Goal: Task Accomplishment & Management: Complete application form

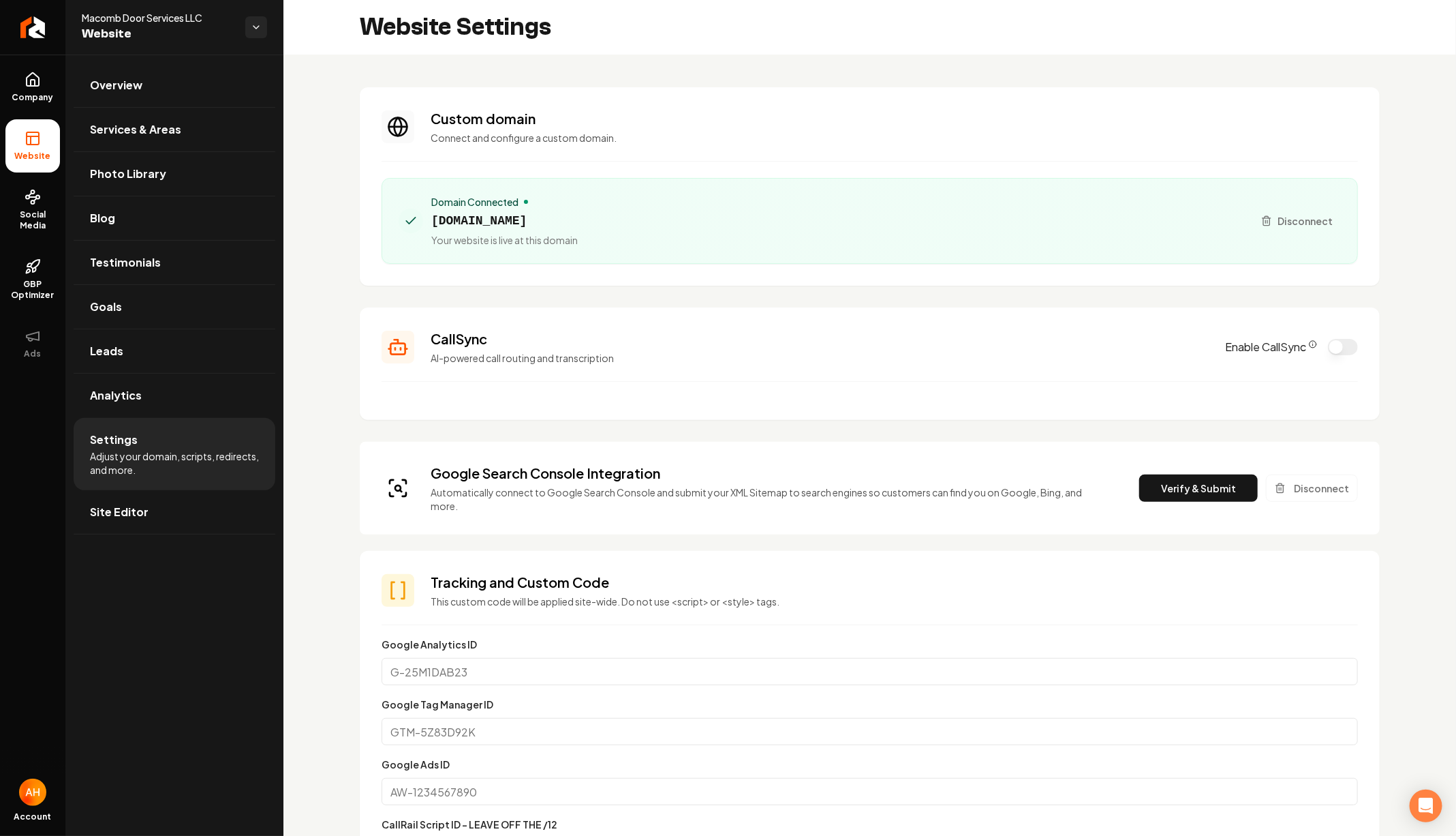
scroll to position [123, 0]
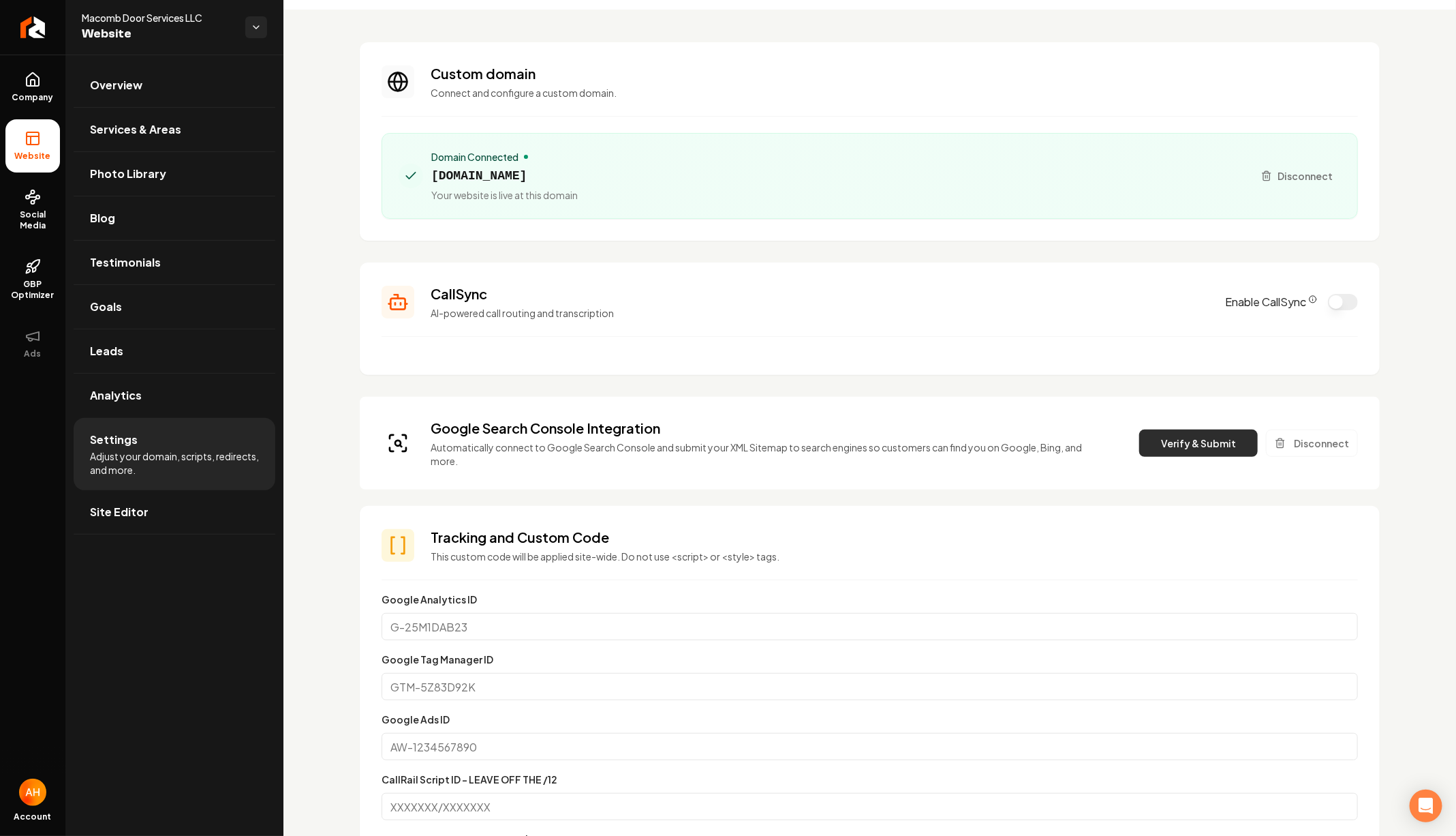
click at [1195, 437] on button "Verify & Submit" at bounding box center [1198, 443] width 118 height 27
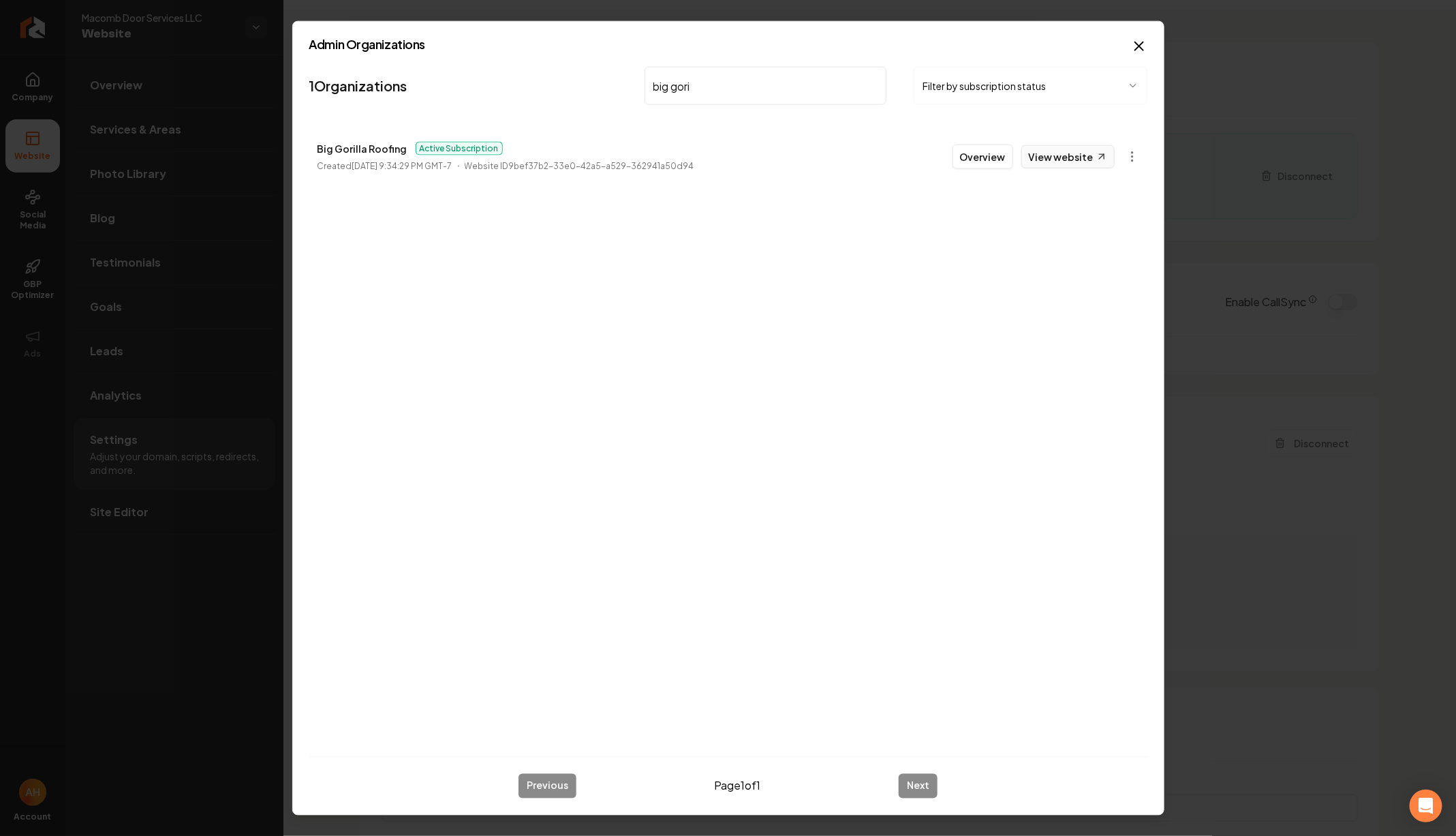
type input "big gori"
click at [1071, 164] on link "View website" at bounding box center [1068, 156] width 93 height 23
click at [372, 144] on p "Big Gorilla Roofing" at bounding box center [362, 149] width 90 height 16
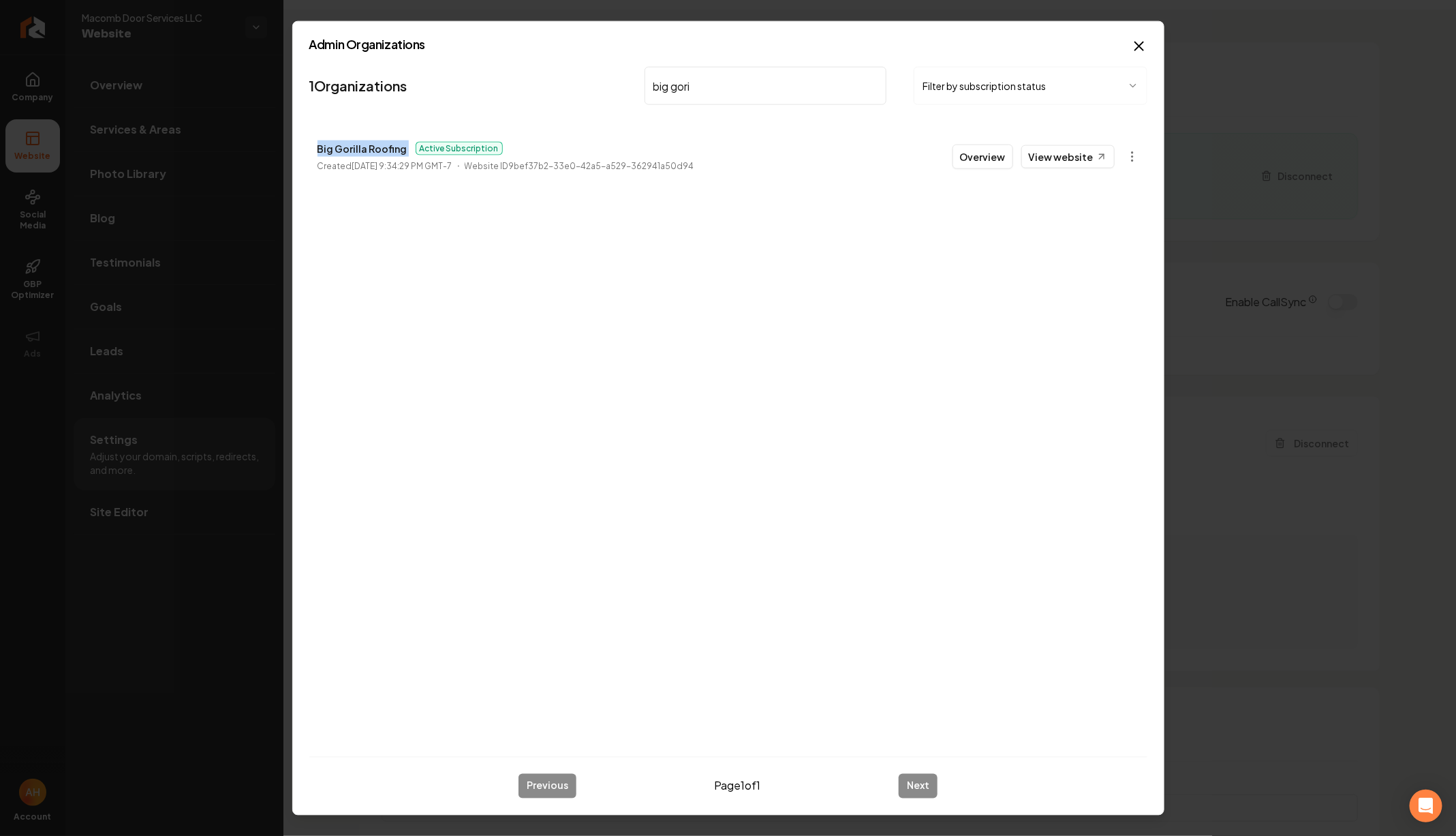
copy p "Big Gorilla Roofing"
click at [975, 152] on button "Overview" at bounding box center [982, 157] width 61 height 25
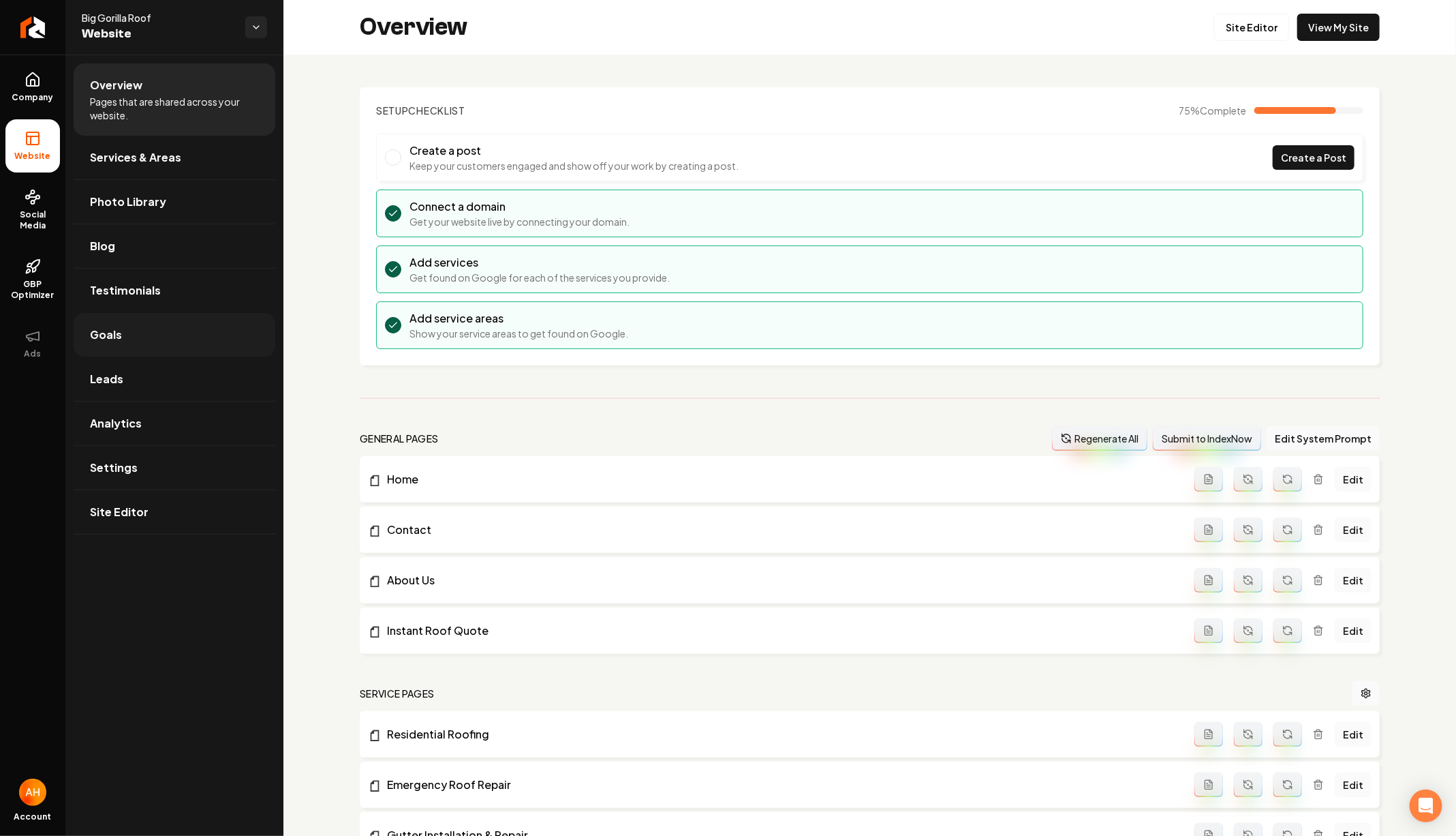
click at [158, 323] on link "Goals" at bounding box center [174, 335] width 201 height 44
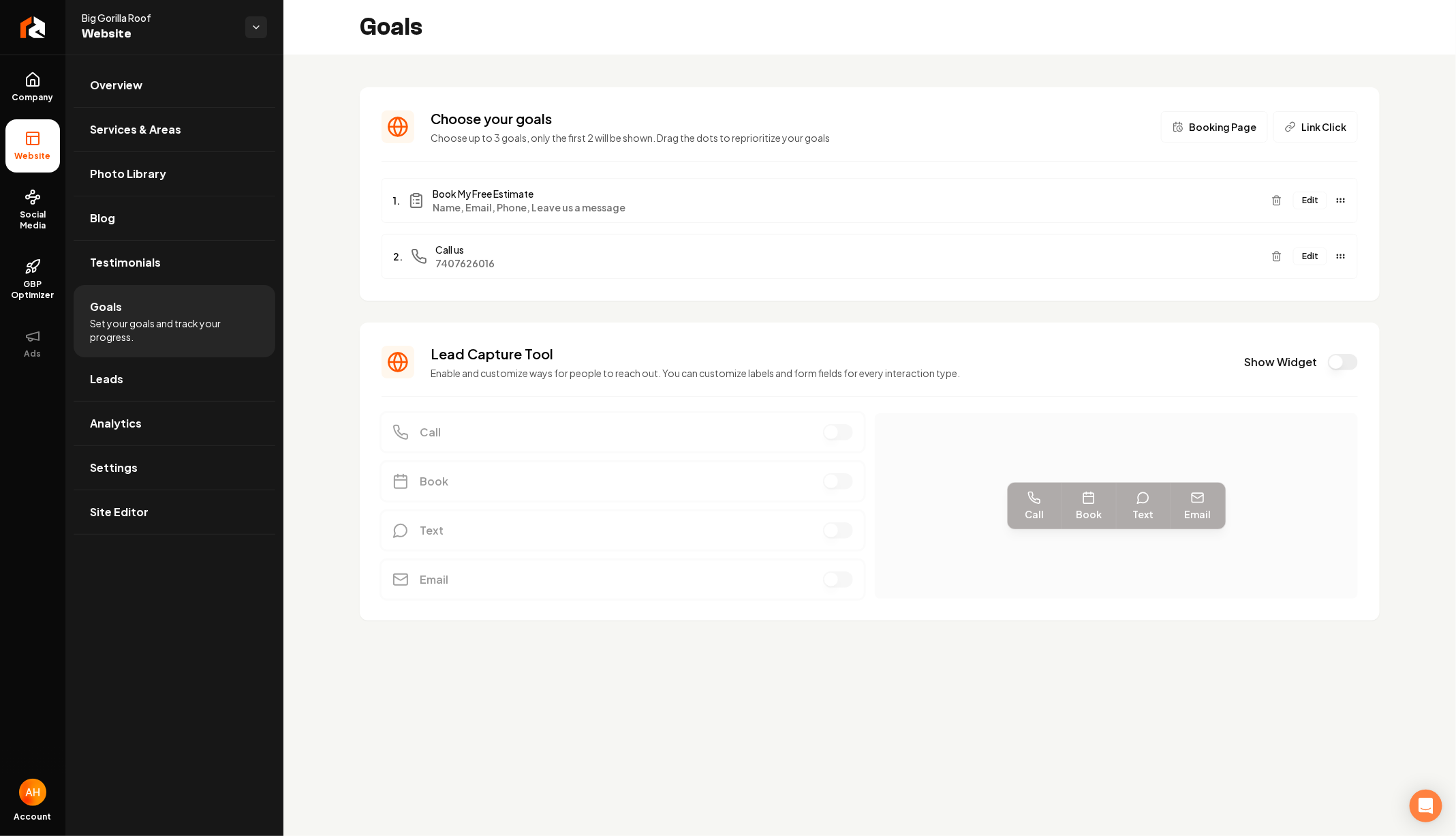
click at [1308, 256] on button "Edit" at bounding box center [1309, 255] width 34 height 17
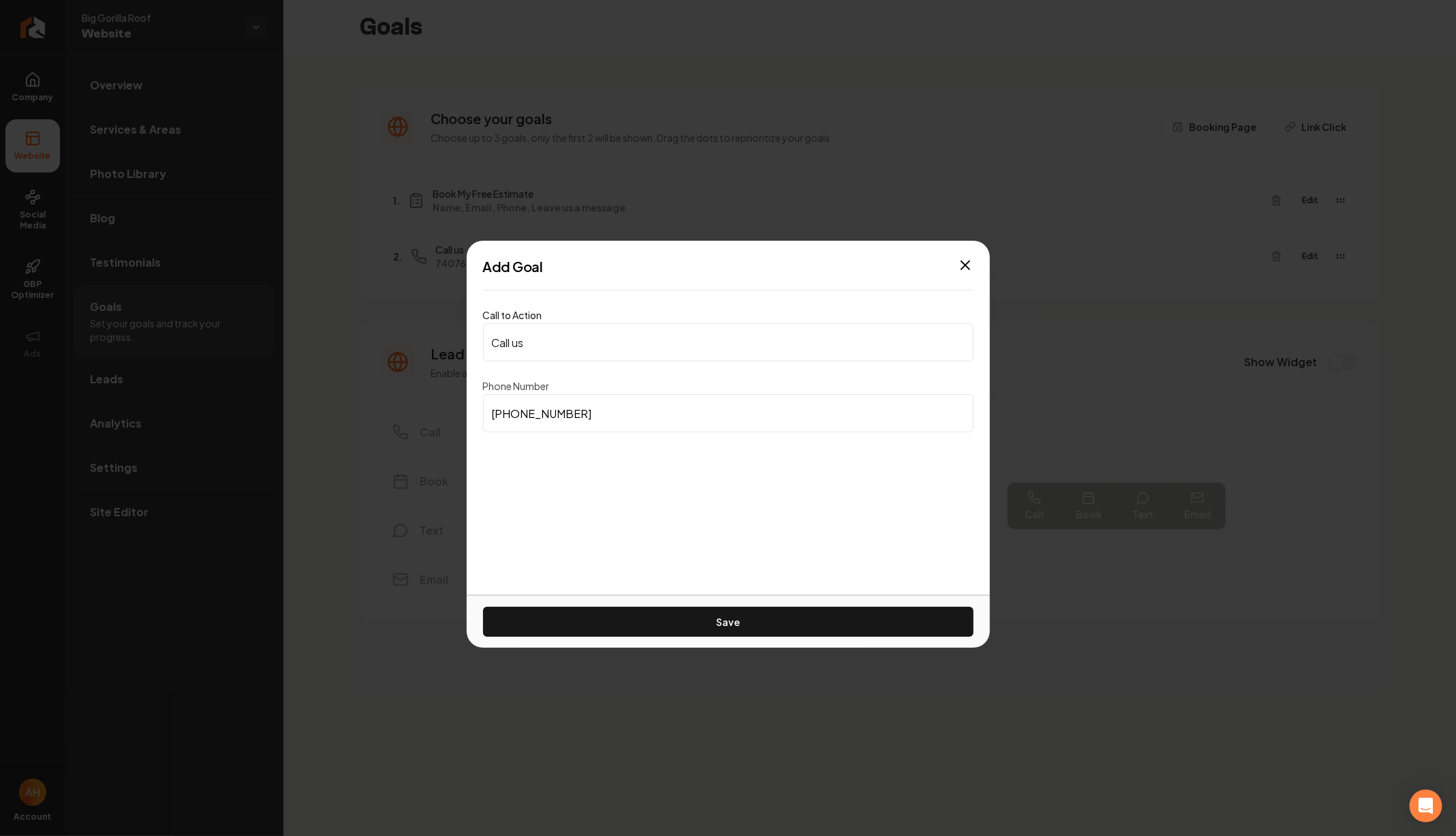
click at [654, 411] on input "[PHONE_NUMBER]" at bounding box center [728, 413] width 490 height 38
click at [652, 343] on input "Call us" at bounding box center [728, 342] width 490 height 38
paste input "[PHONE_NUMBER]"
type input "[PHONE_NUMBER]"
click at [655, 612] on button "Save" at bounding box center [728, 621] width 490 height 30
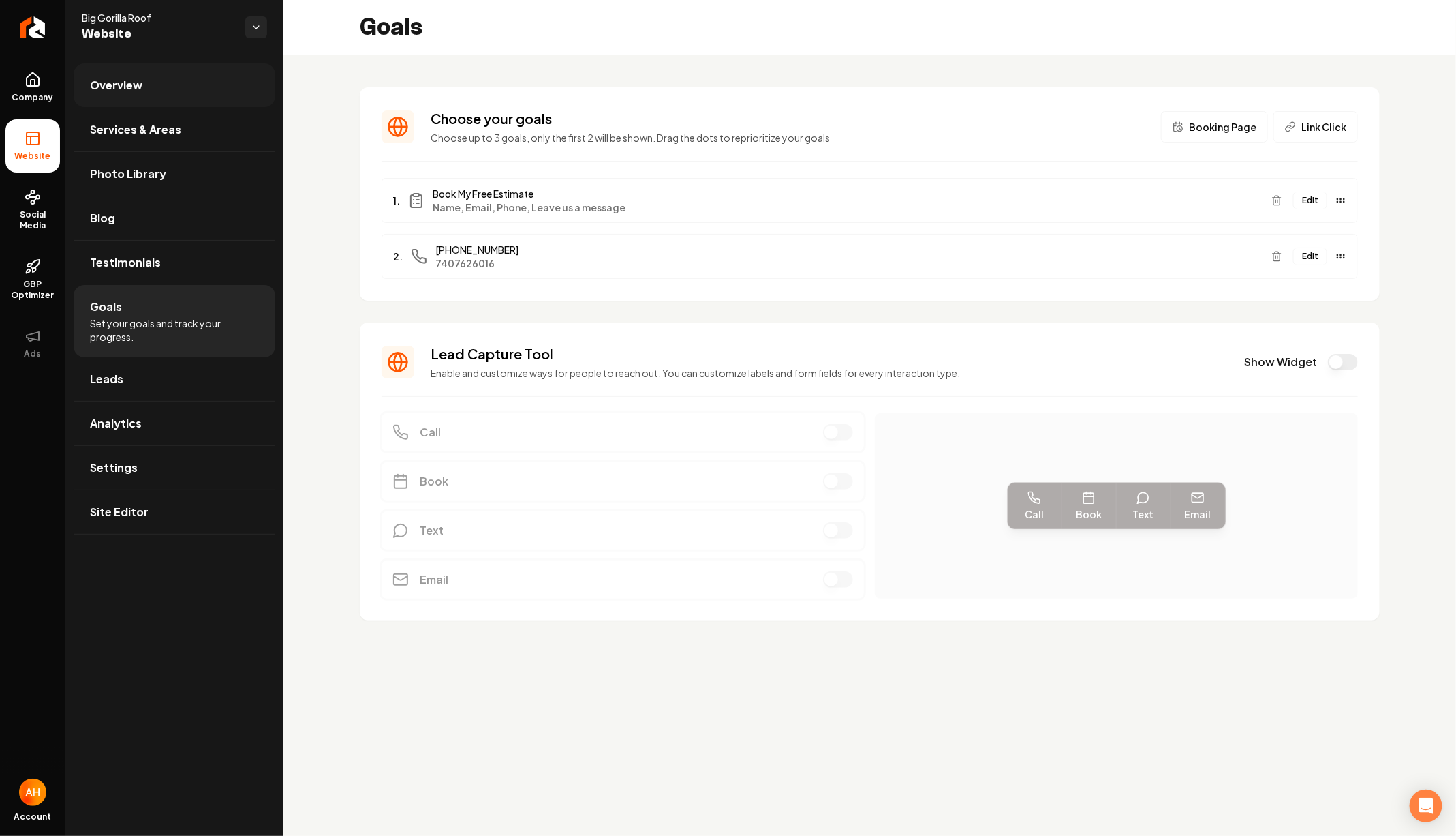
click at [154, 69] on link "Overview" at bounding box center [174, 86] width 201 height 44
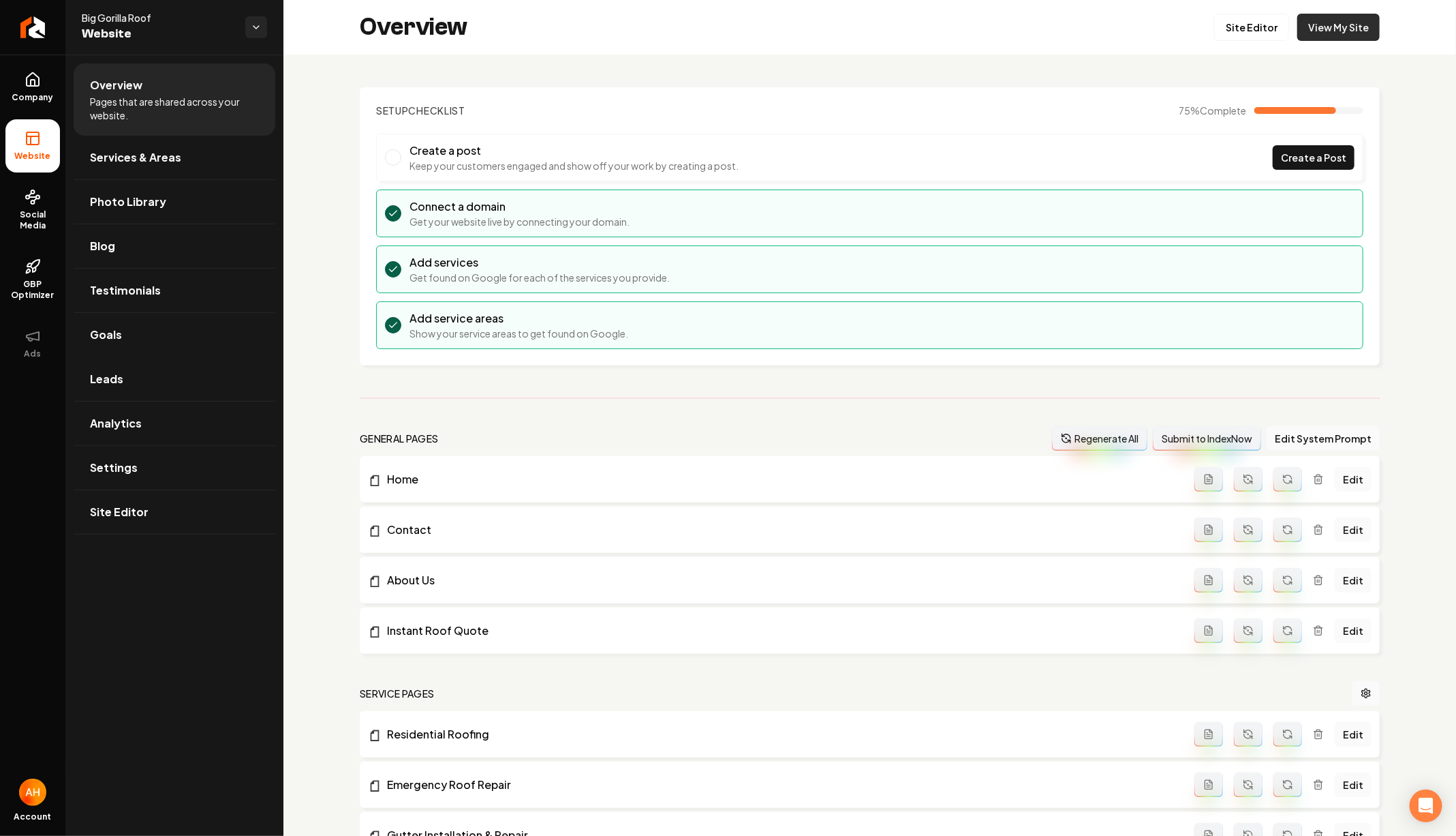
click at [1308, 38] on link "View My Site" at bounding box center [1338, 27] width 82 height 27
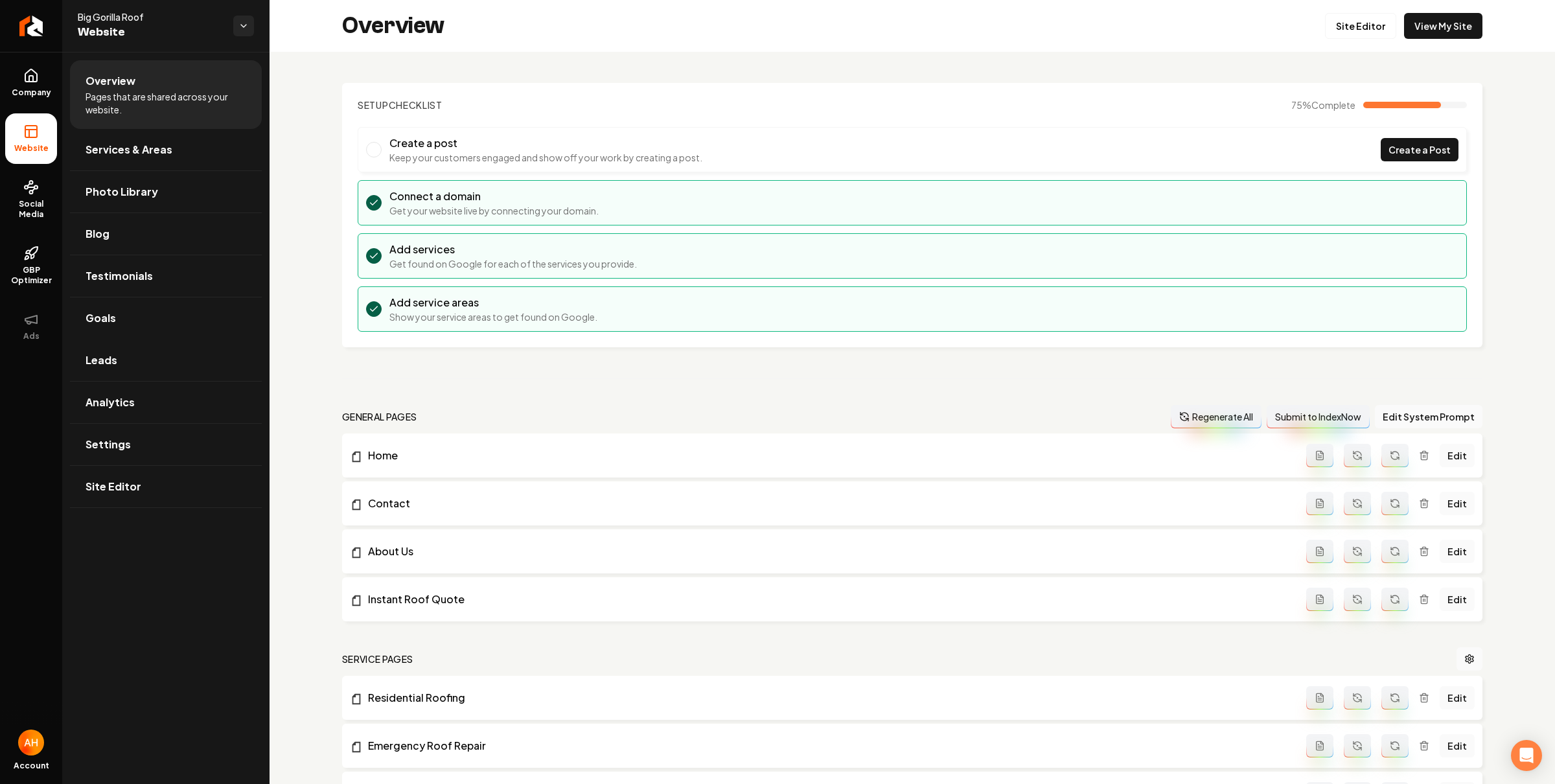
click at [768, 81] on div "Setup Checklist 75 % Complete Create a post Keep your customers engaged and sho…" at bounding box center [912, 736] width 1286 height 1369
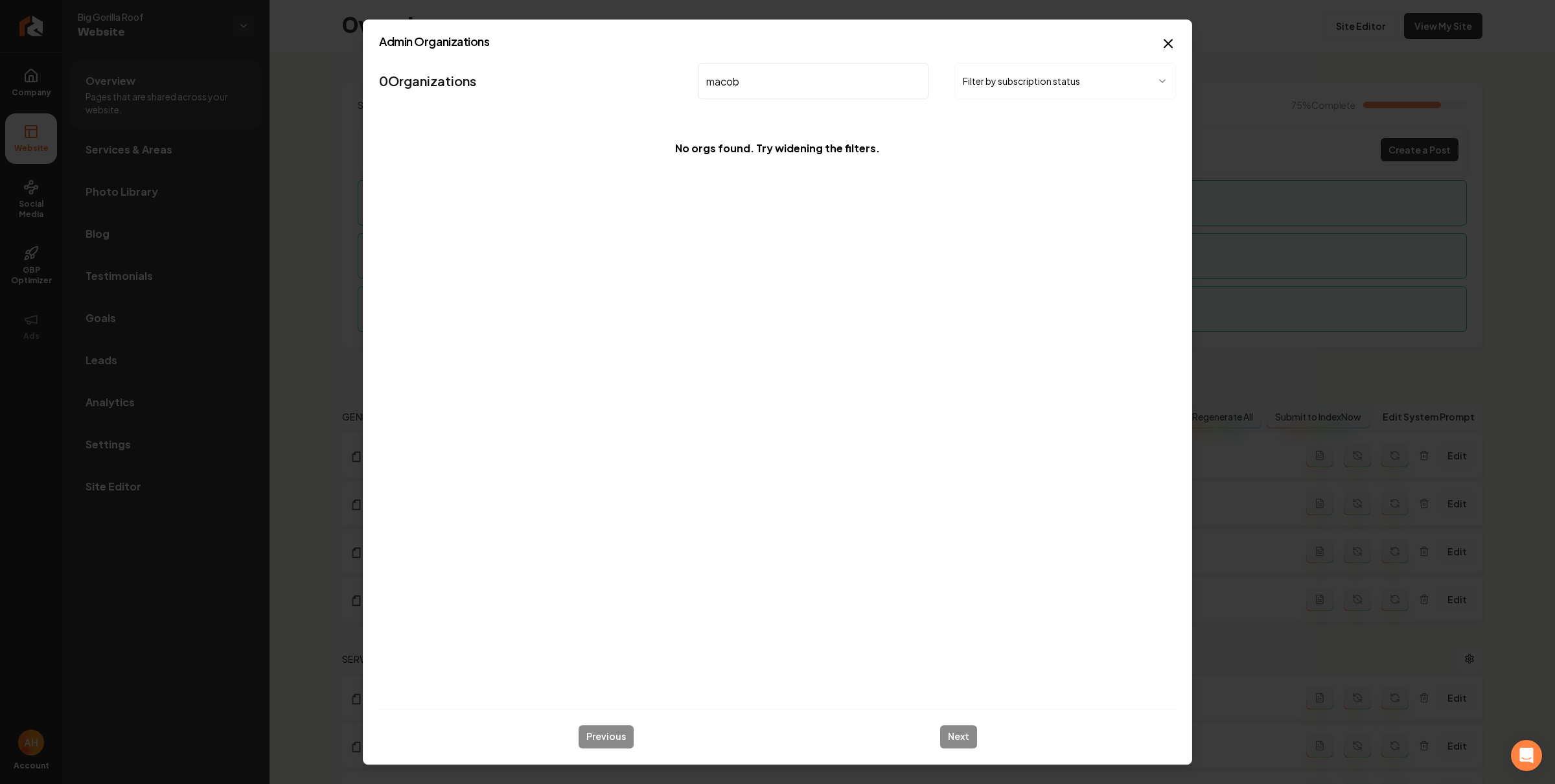
drag, startPoint x: 831, startPoint y: 61, endPoint x: 818, endPoint y: 72, distance: 17.0
click at [831, 61] on nav "0 Organizations macob Filter by subscription status" at bounding box center [777, 87] width 797 height 57
click at [804, 84] on input "macob" at bounding box center [813, 81] width 230 height 36
type input "abe"
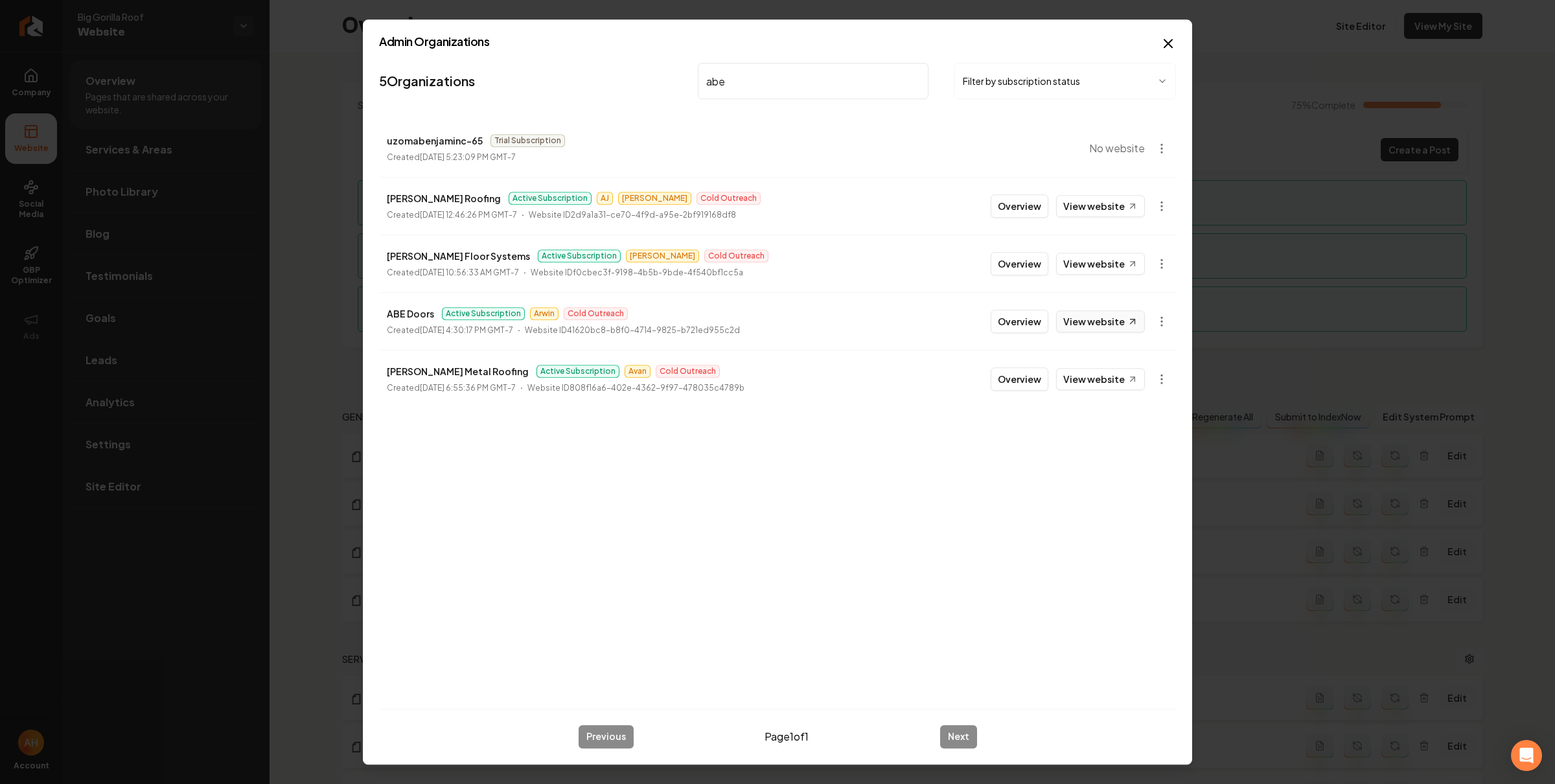
click at [1075, 318] on link "View website" at bounding box center [1100, 321] width 88 height 22
click at [1028, 326] on button "Overview" at bounding box center [1019, 321] width 58 height 23
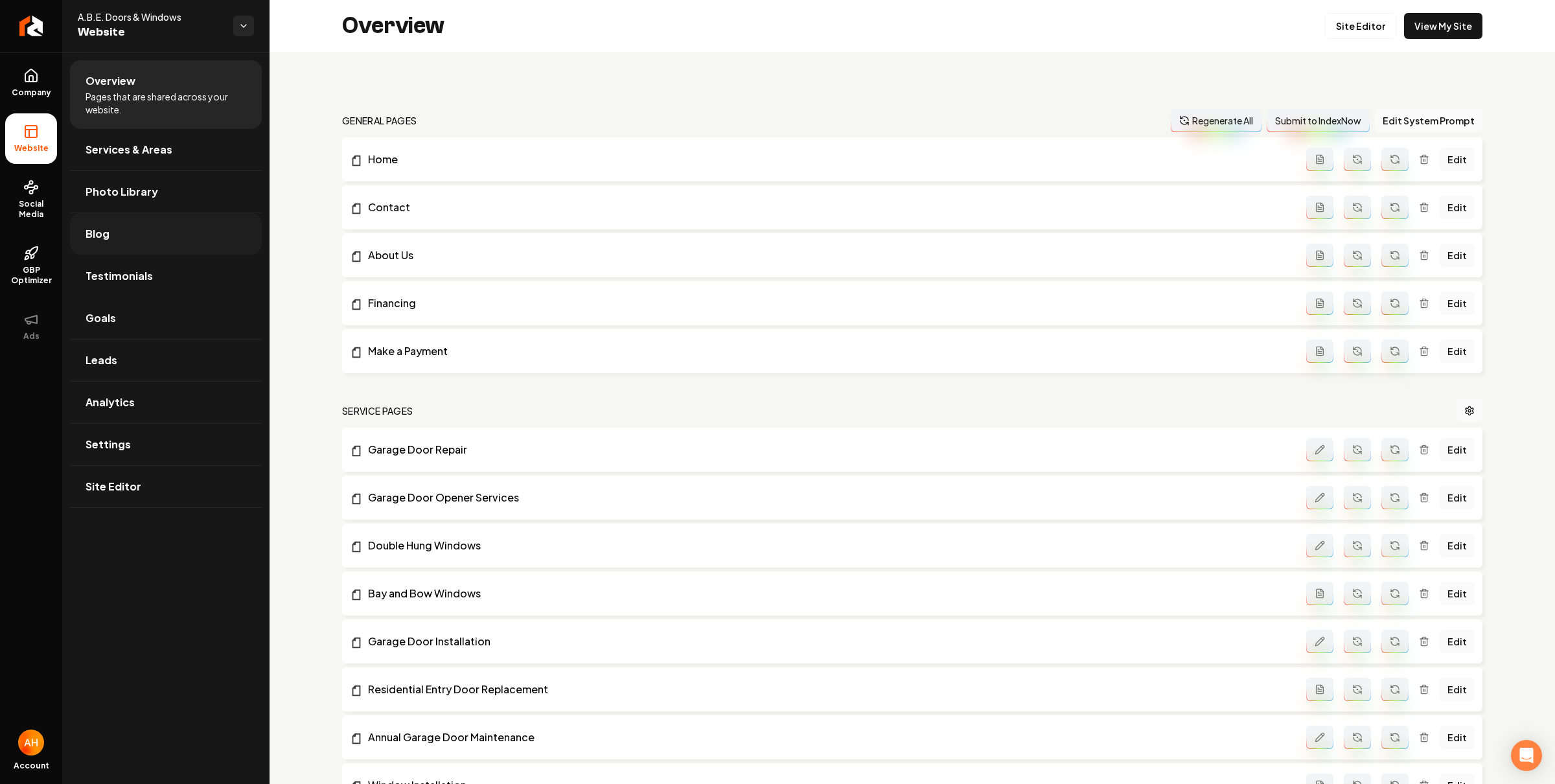
drag, startPoint x: 120, startPoint y: 309, endPoint x: 198, endPoint y: 197, distance: 136.5
click at [120, 309] on link "Goals" at bounding box center [165, 318] width 191 height 42
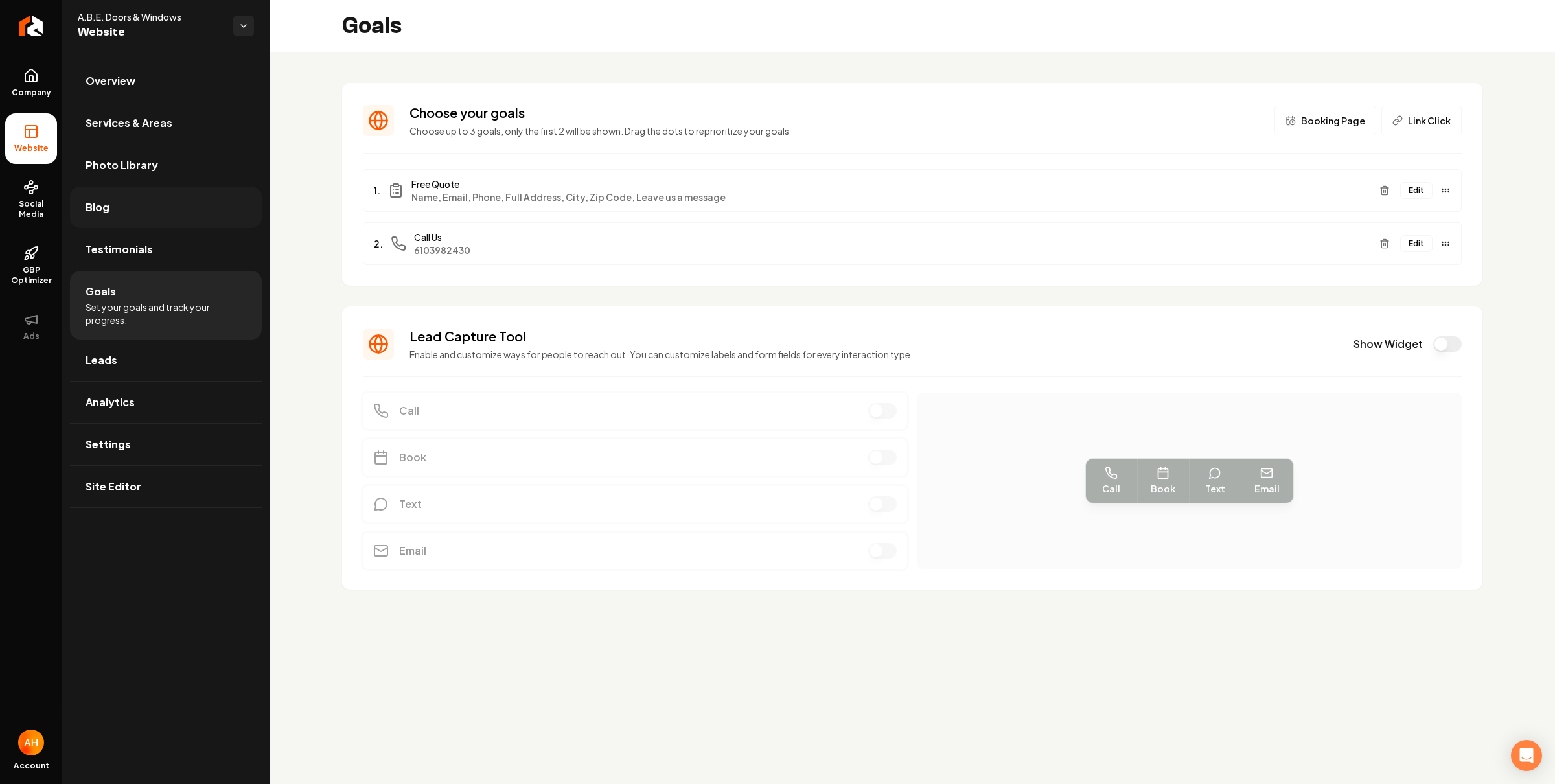
click at [159, 194] on link "Blog" at bounding box center [165, 207] width 191 height 42
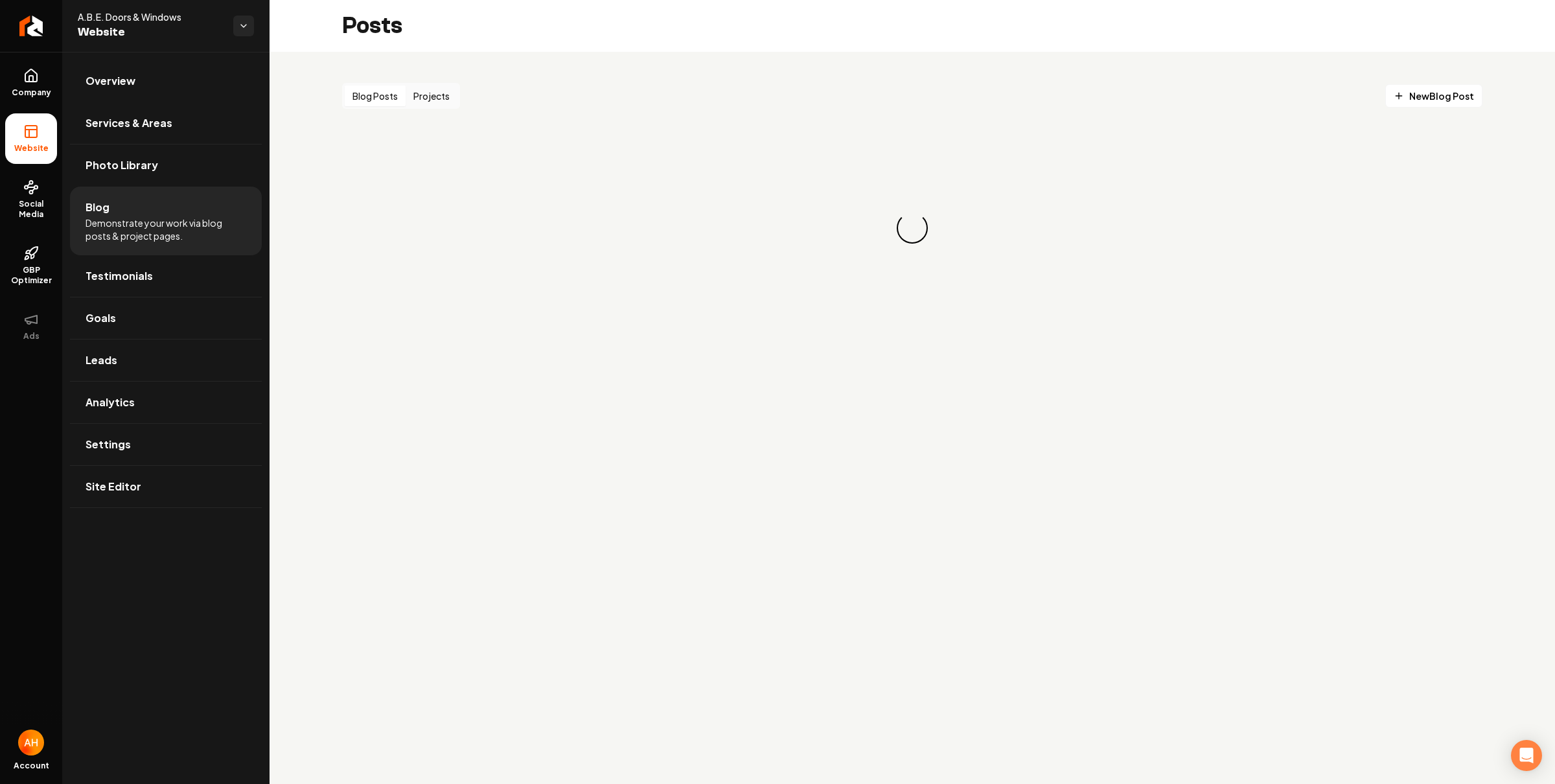
click at [436, 94] on button "Projects" at bounding box center [431, 96] width 52 height 21
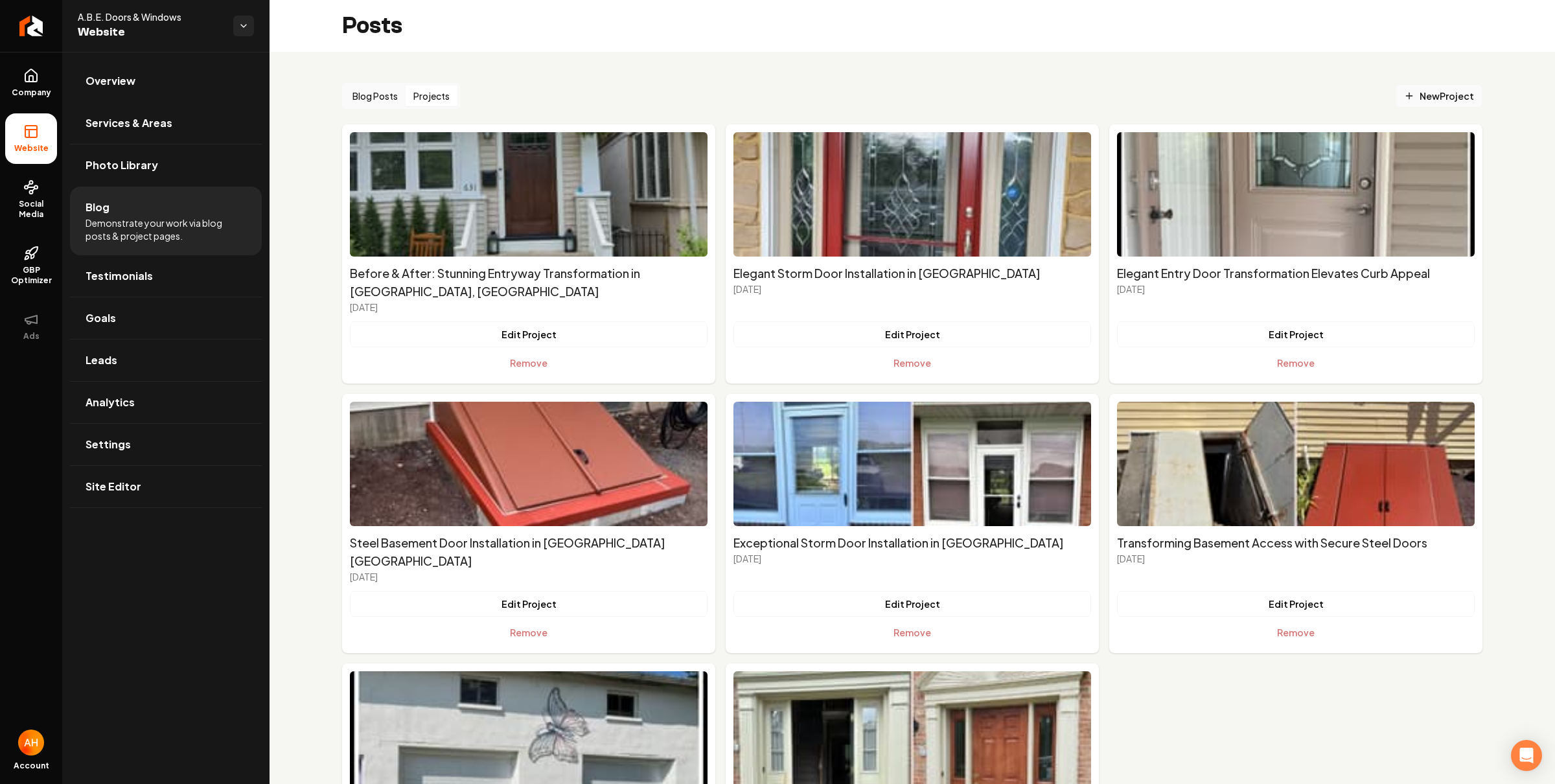
click at [1383, 86] on link "New Project" at bounding box center [1439, 95] width 87 height 23
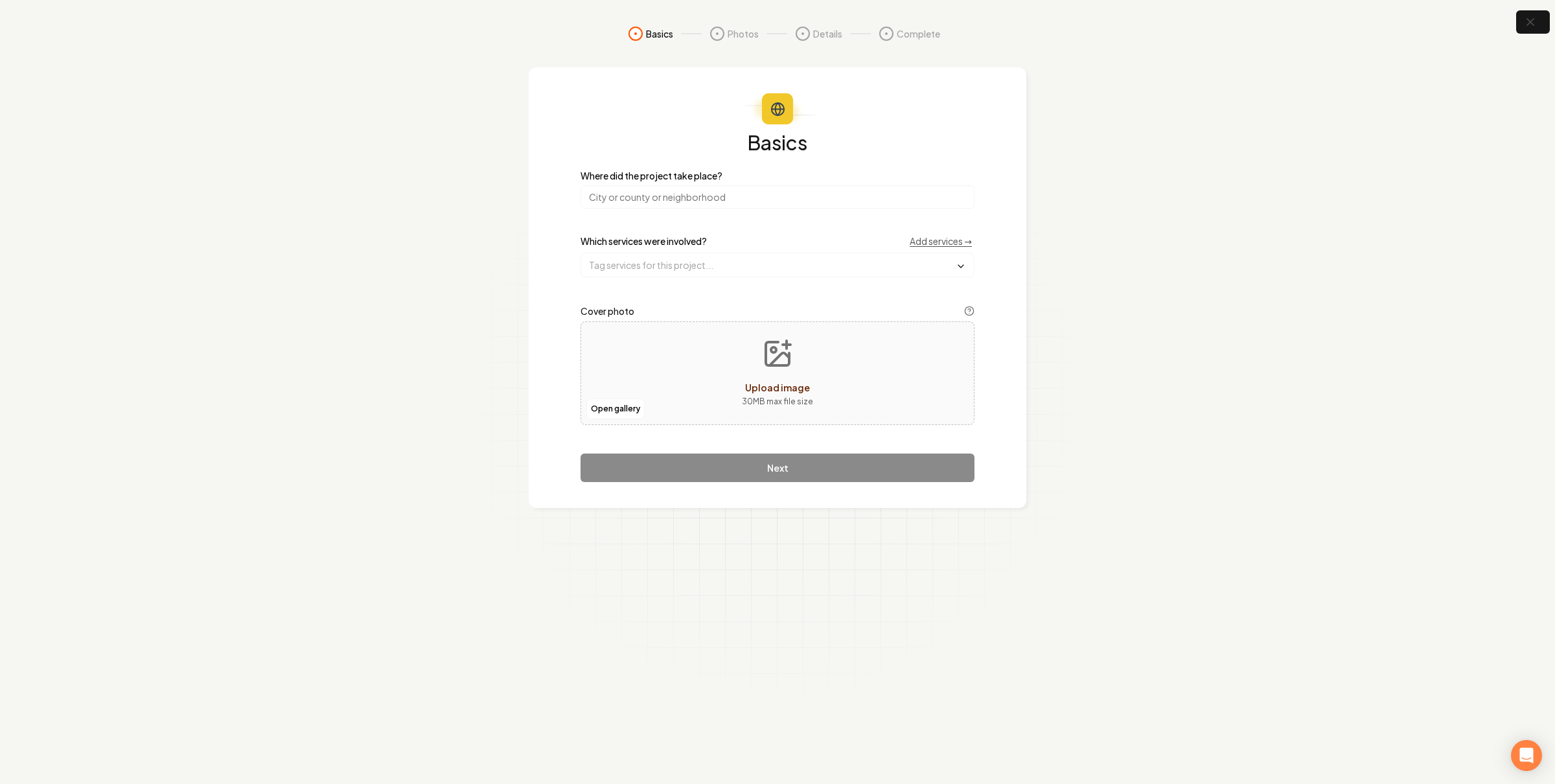
click at [736, 207] on input "search" at bounding box center [777, 197] width 394 height 23
paste input "Orefield"
type input "Orefield, [GEOGRAPHIC_DATA], [GEOGRAPHIC_DATA]"
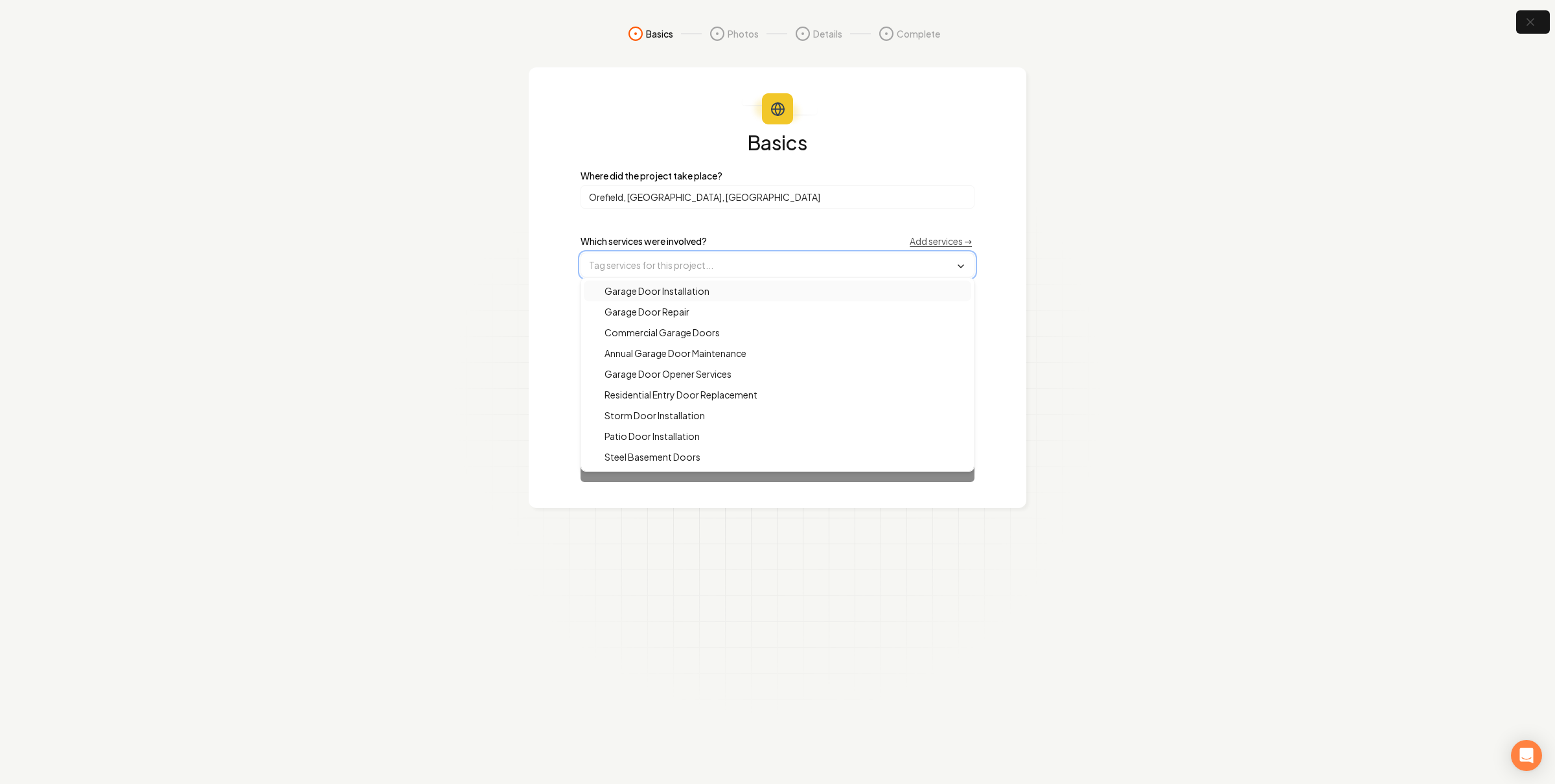
click at [774, 266] on input "text" at bounding box center [777, 264] width 392 height 23
click at [674, 424] on span "Patio Door Installation" at bounding box center [645, 426] width 111 height 13
click at [1383, 314] on section "Basics Photos Details Complete Basics Where did the project take place? [GEOGRA…" at bounding box center [777, 392] width 1555 height 784
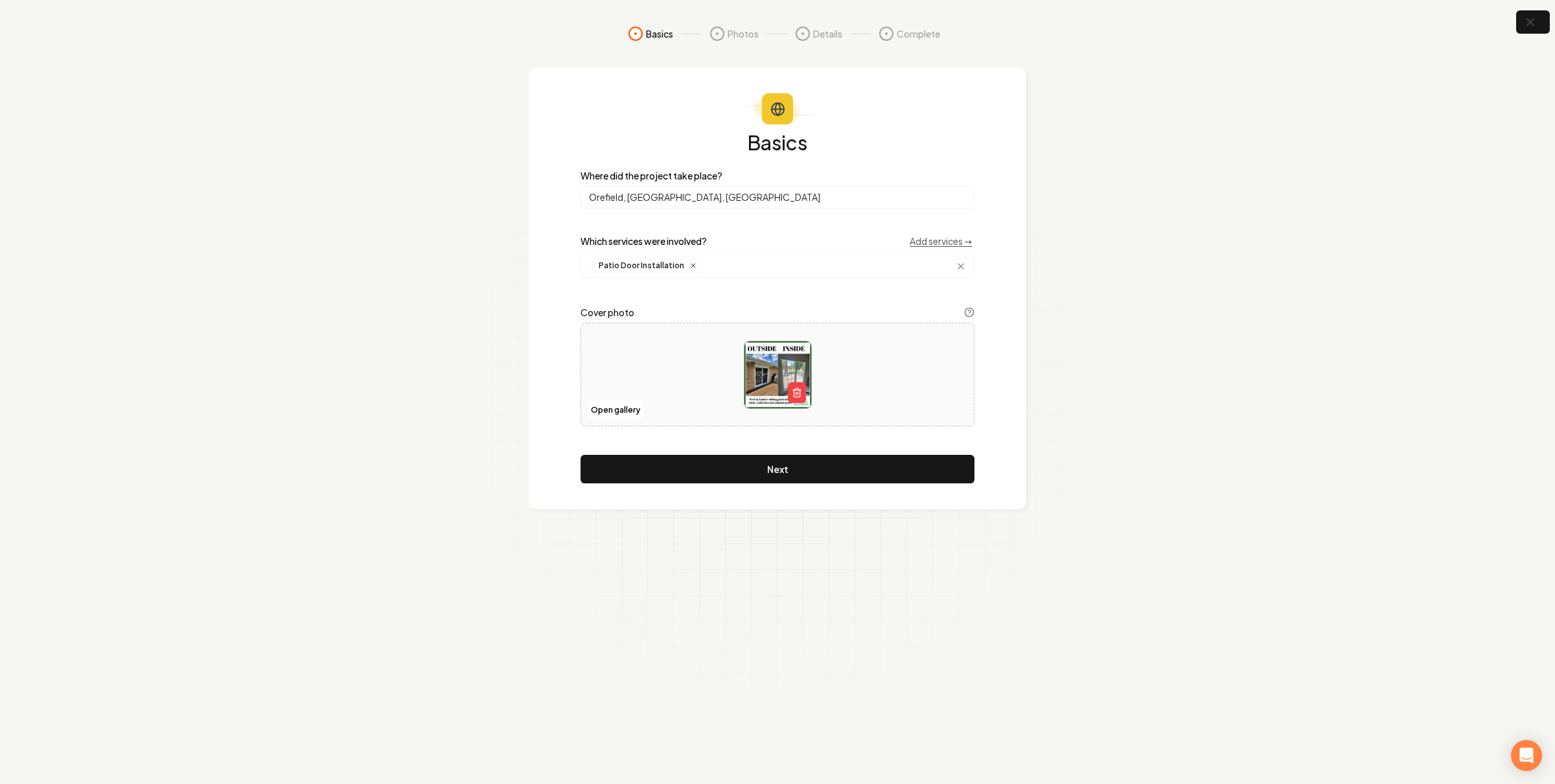
click at [869, 469] on button "Next" at bounding box center [777, 469] width 394 height 29
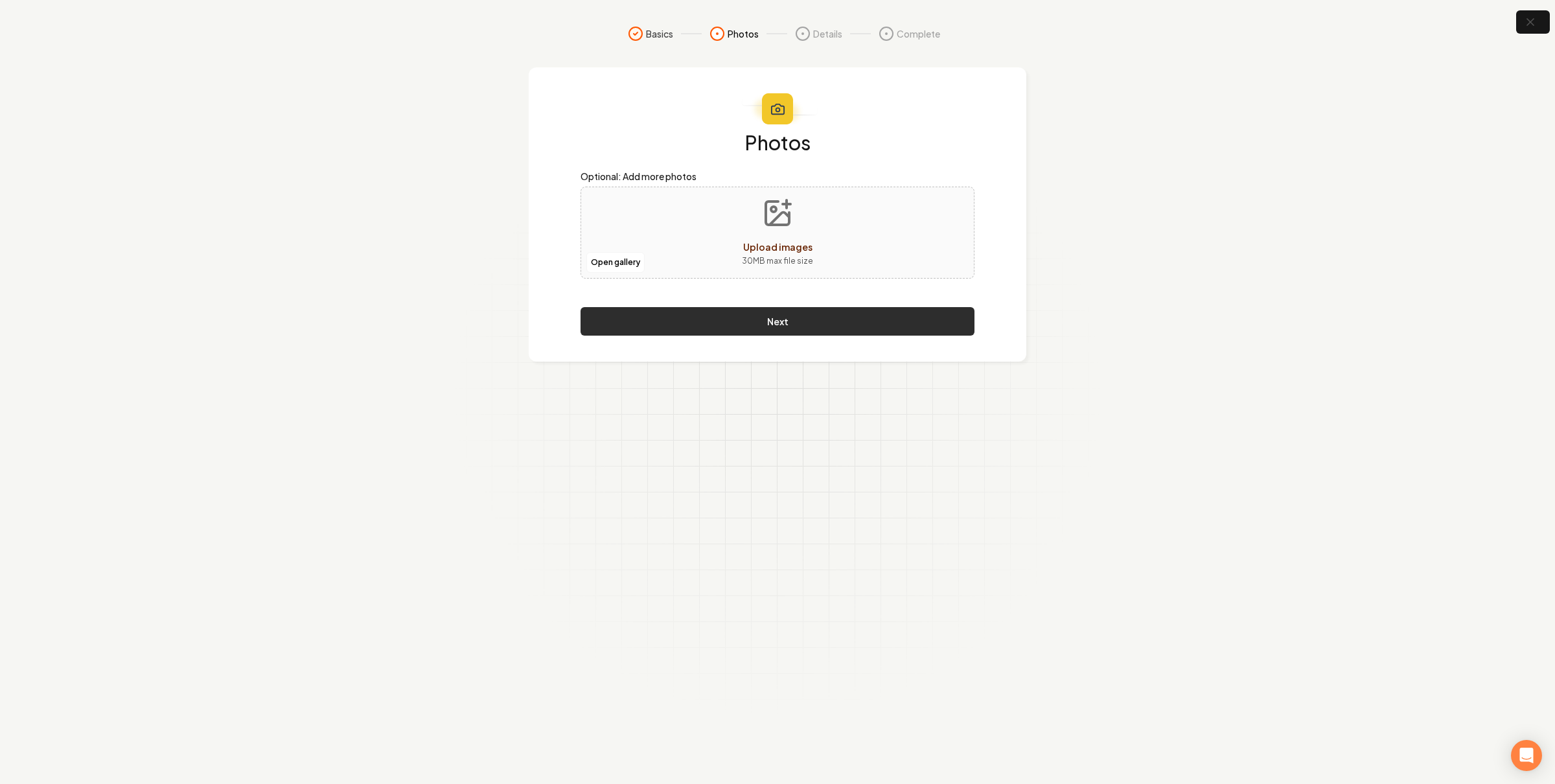
click at [752, 322] on button "Next" at bounding box center [777, 321] width 394 height 29
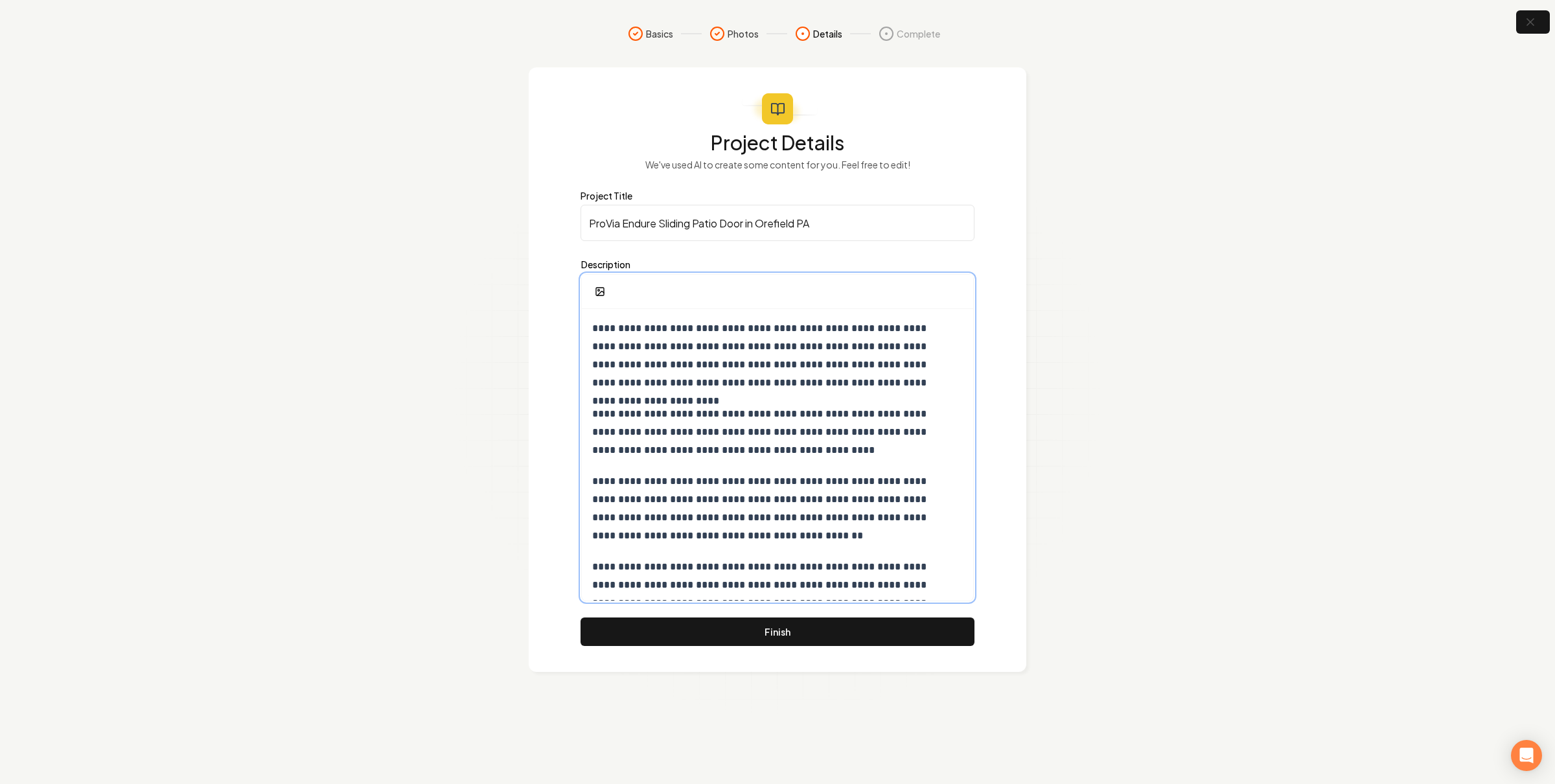
click at [674, 353] on p "**********" at bounding box center [770, 356] width 358 height 73
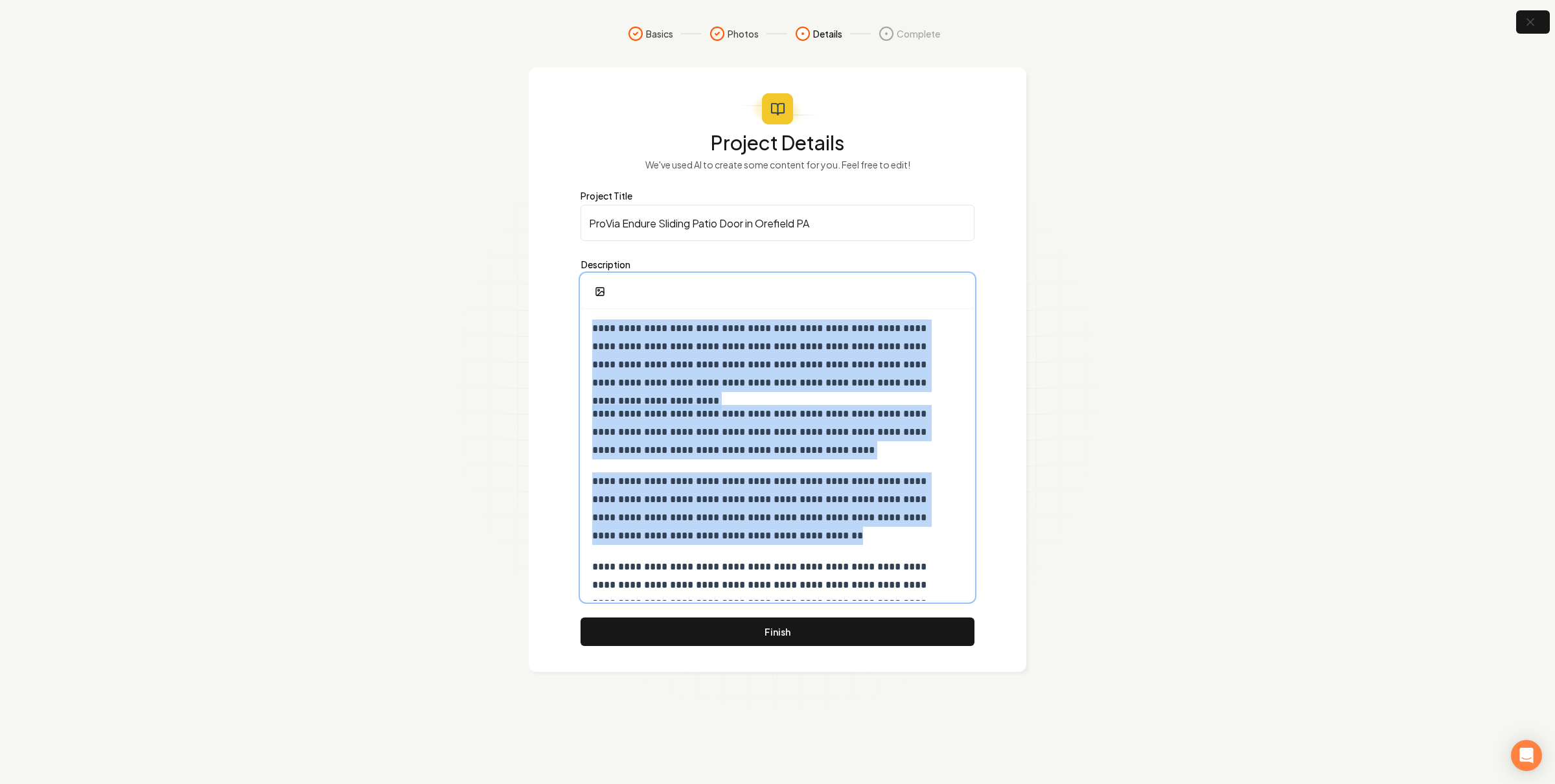
copy div "**********"
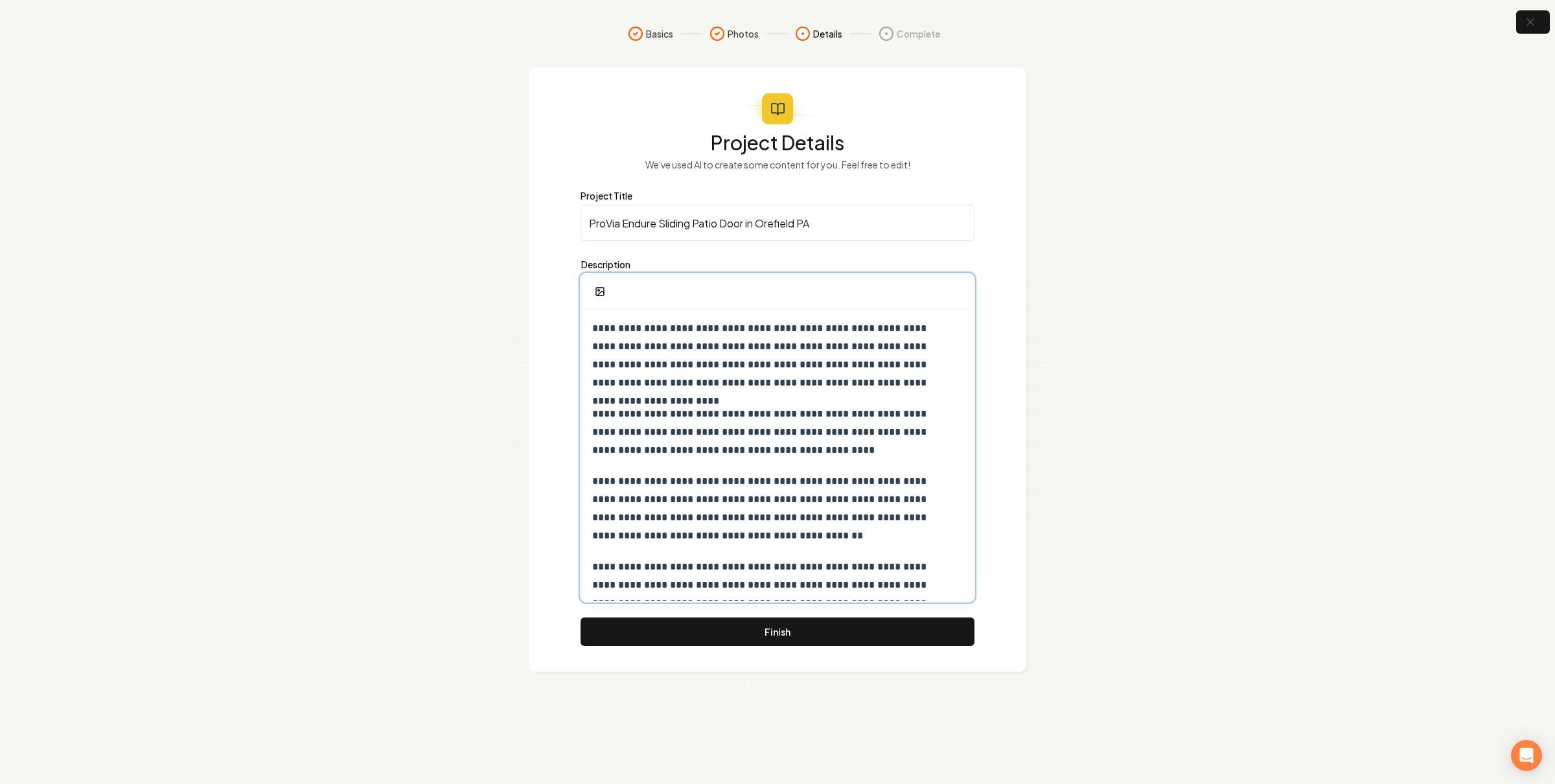
drag, startPoint x: 802, startPoint y: 371, endPoint x: 811, endPoint y: 384, distance: 15.8
click at [802, 373] on p "**********" at bounding box center [770, 356] width 358 height 73
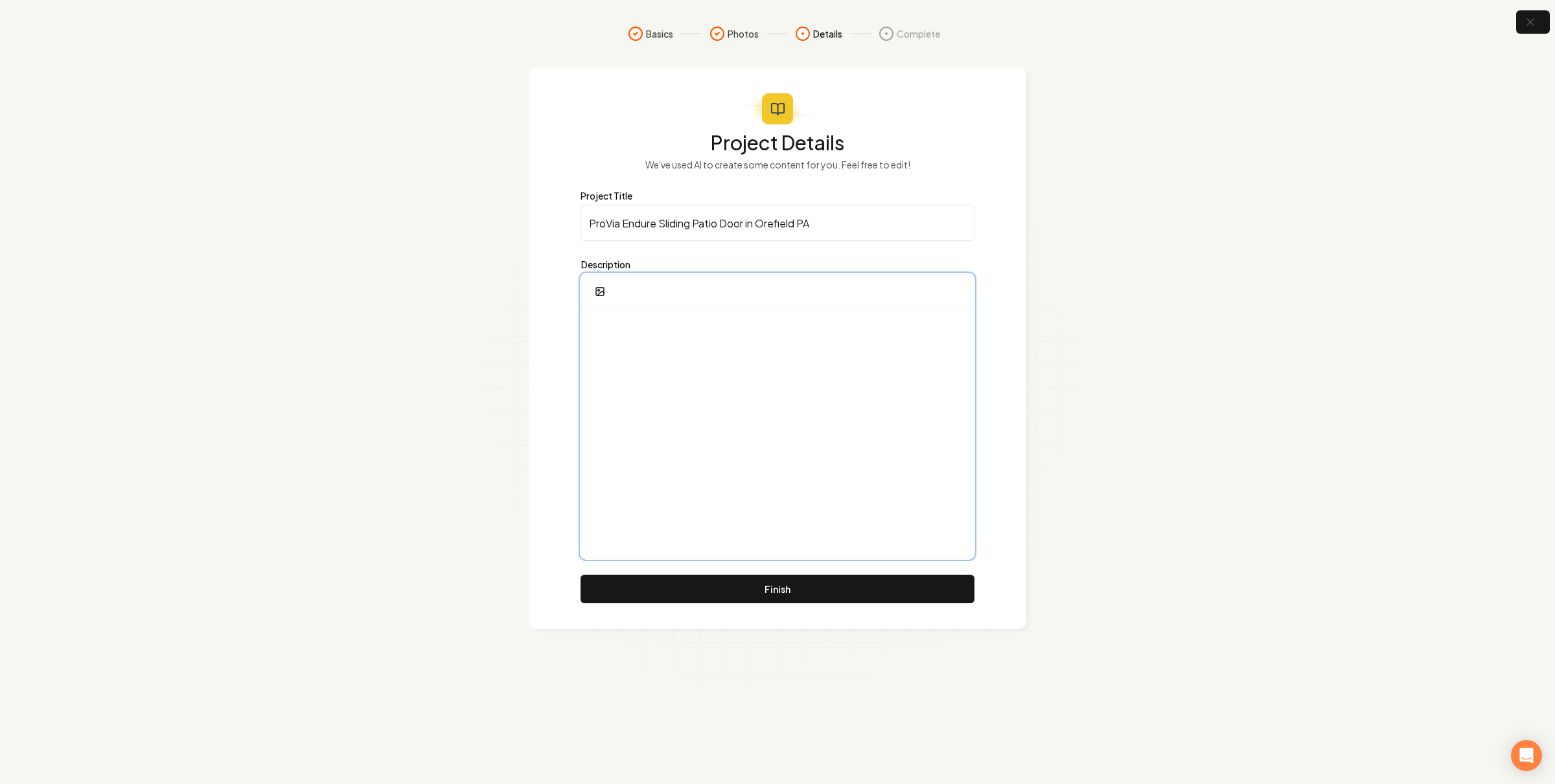
scroll to position [98, 0]
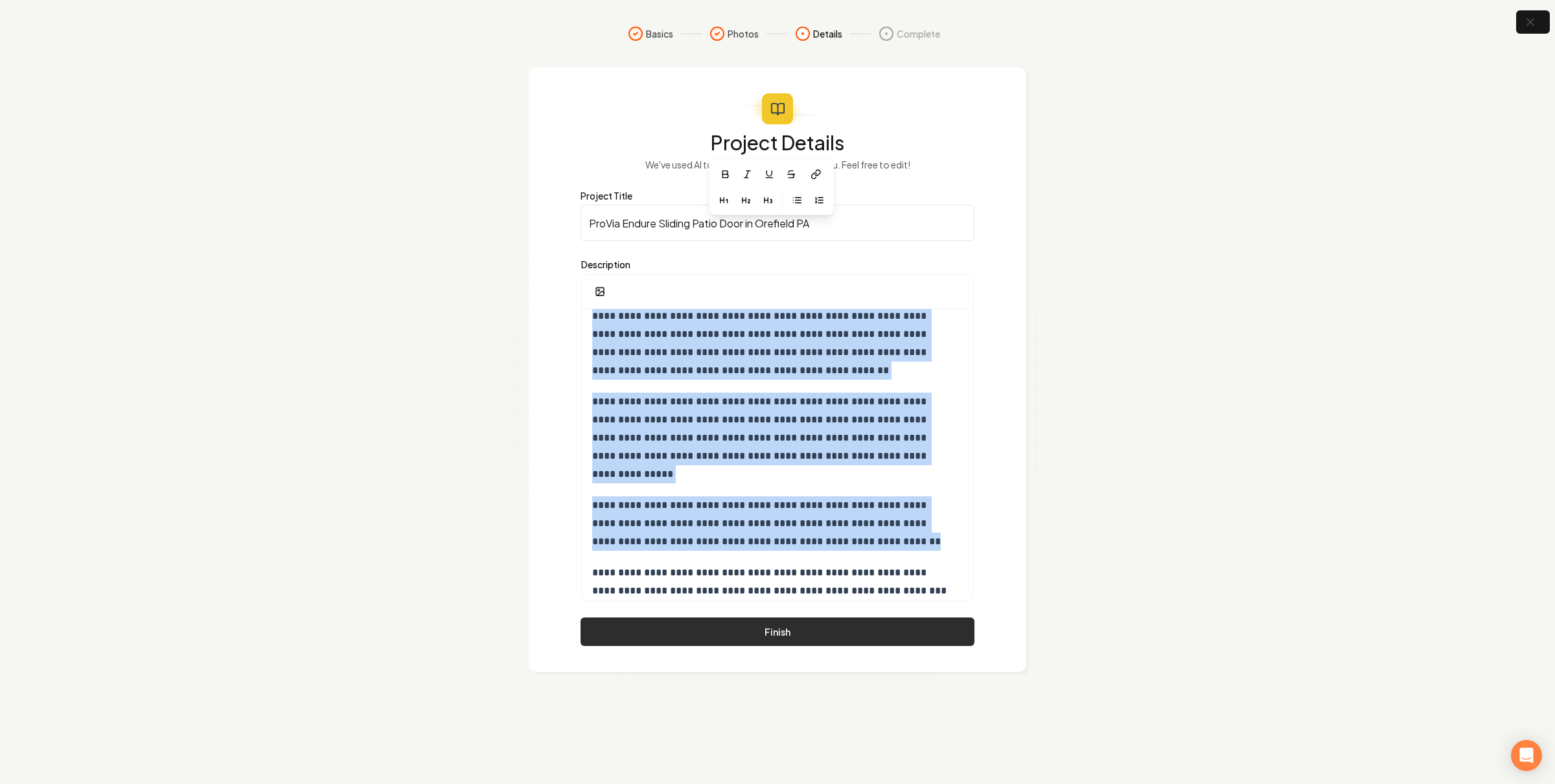
click at [928, 639] on button "Finish" at bounding box center [777, 632] width 394 height 29
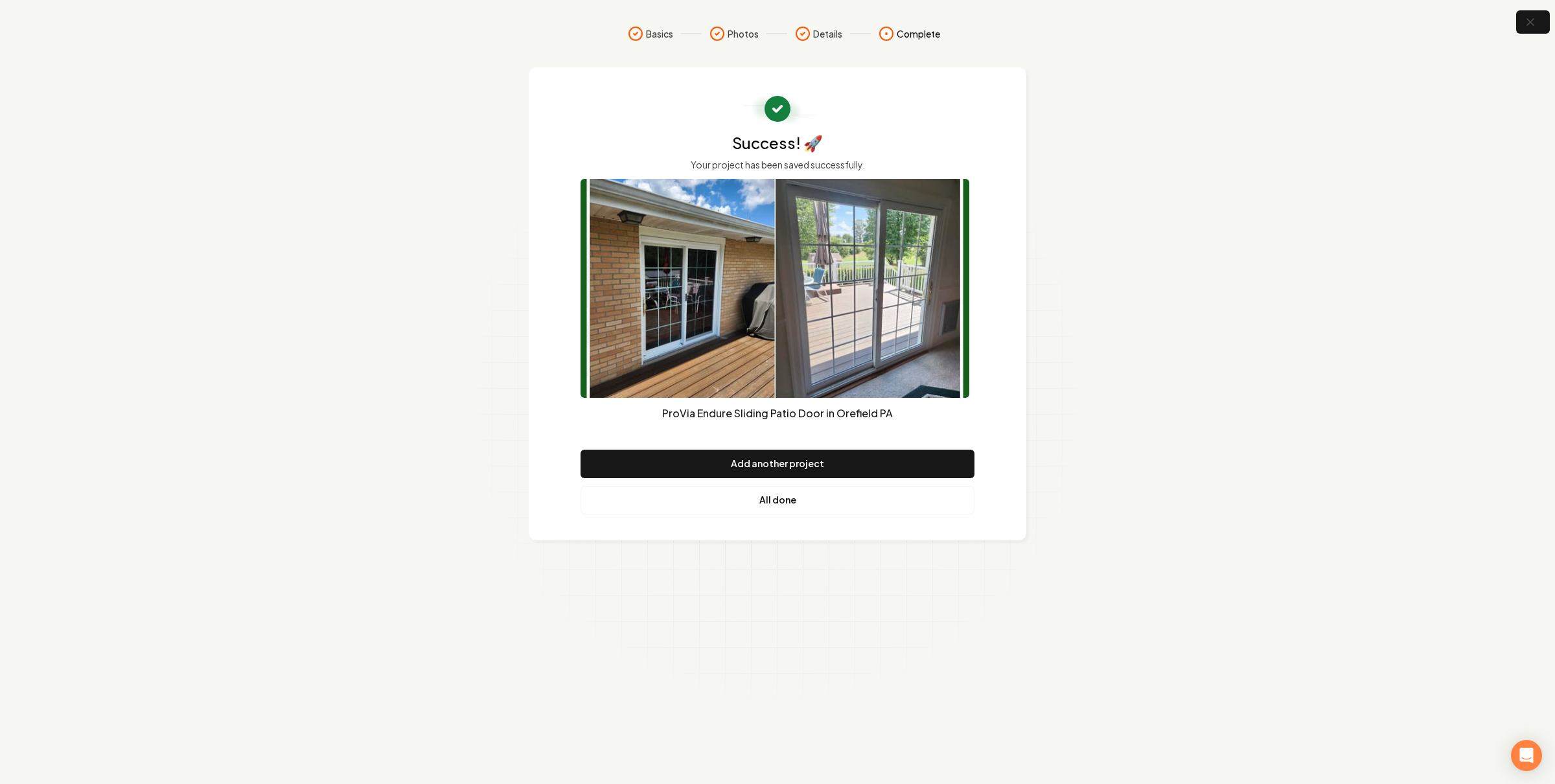
click at [813, 498] on link "All done" at bounding box center [777, 500] width 394 height 29
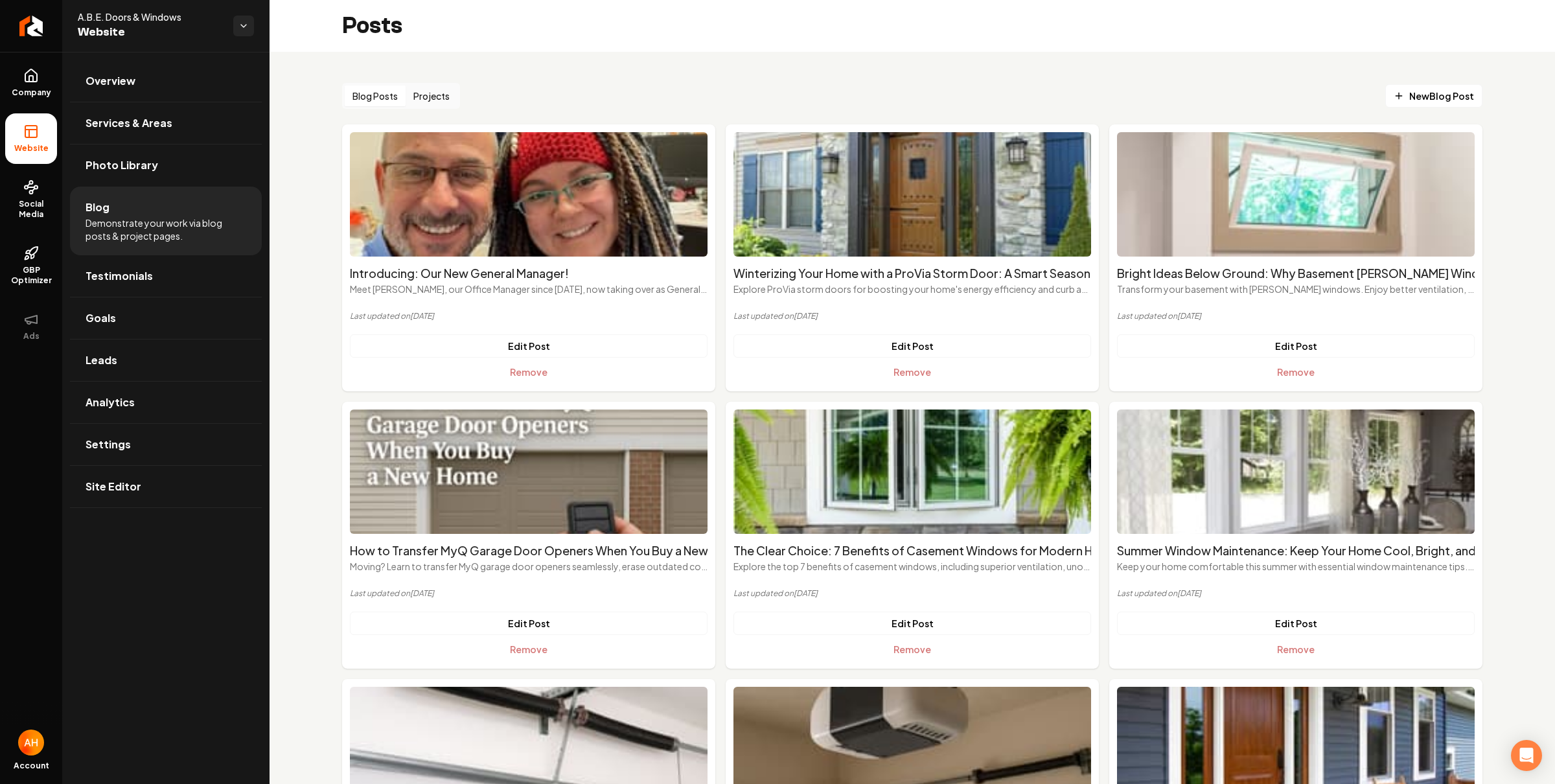
click at [441, 89] on button "Projects" at bounding box center [431, 96] width 52 height 21
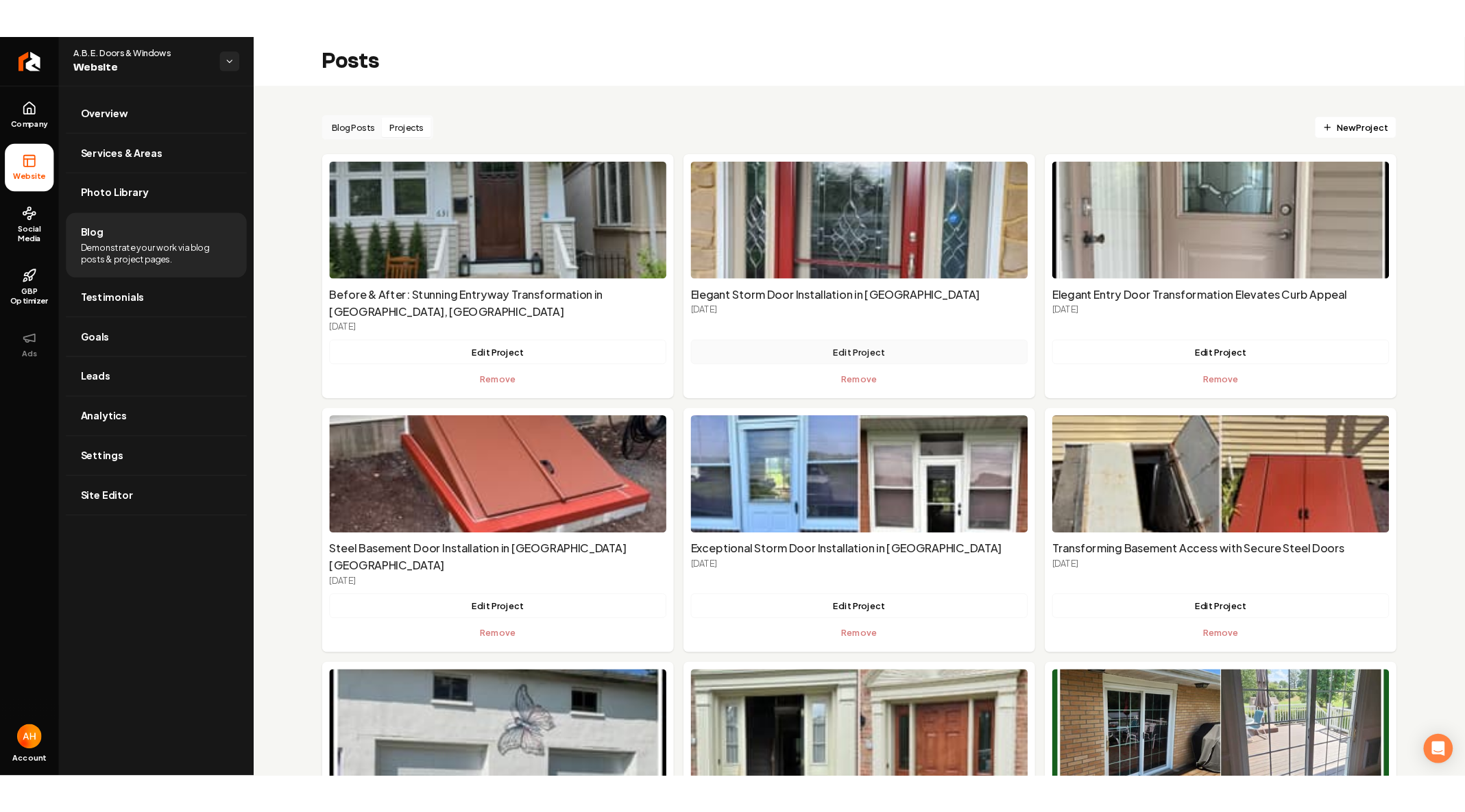
scroll to position [141, 0]
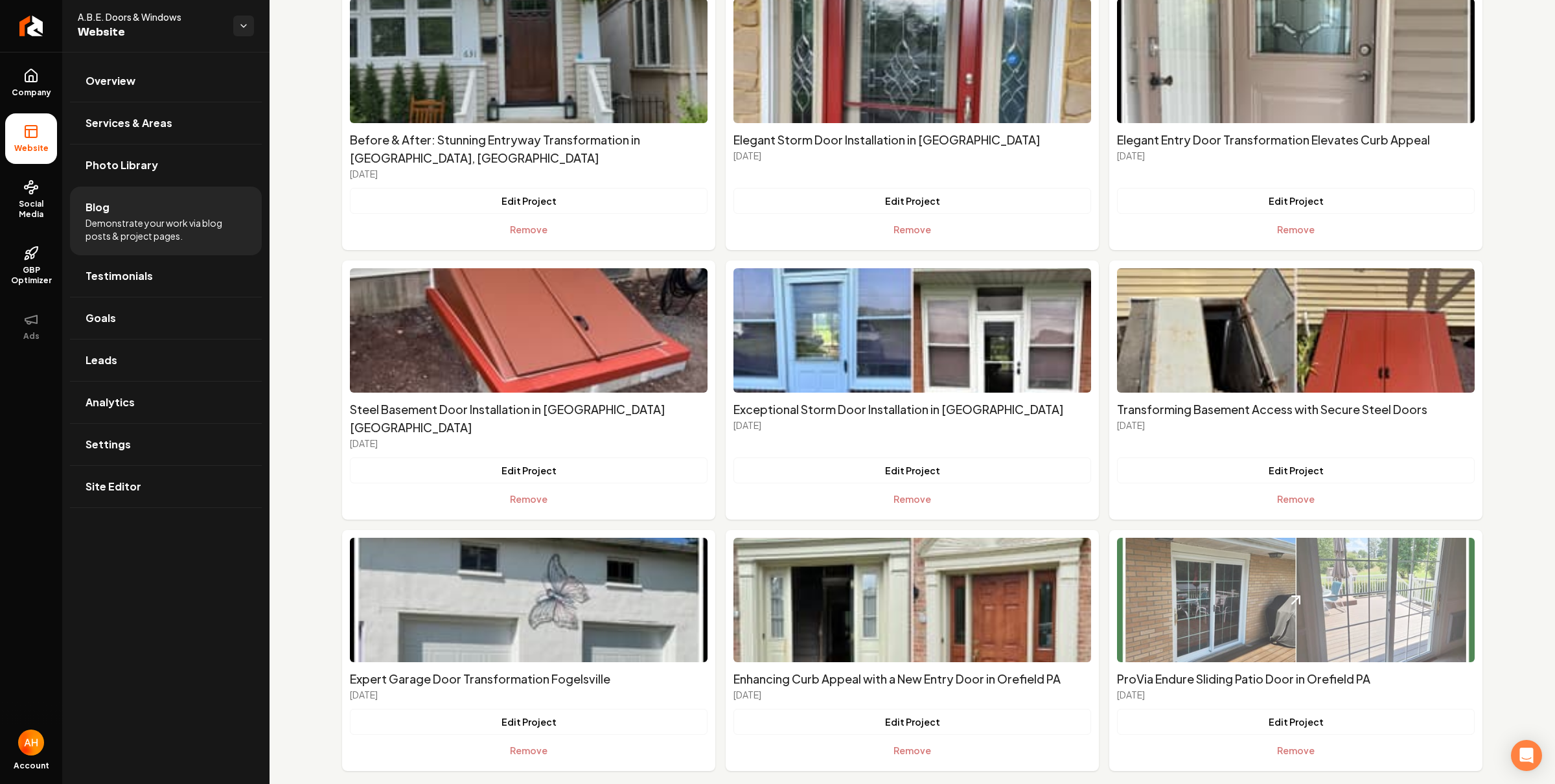
click at [1269, 567] on img "Main content area" at bounding box center [1295, 600] width 358 height 125
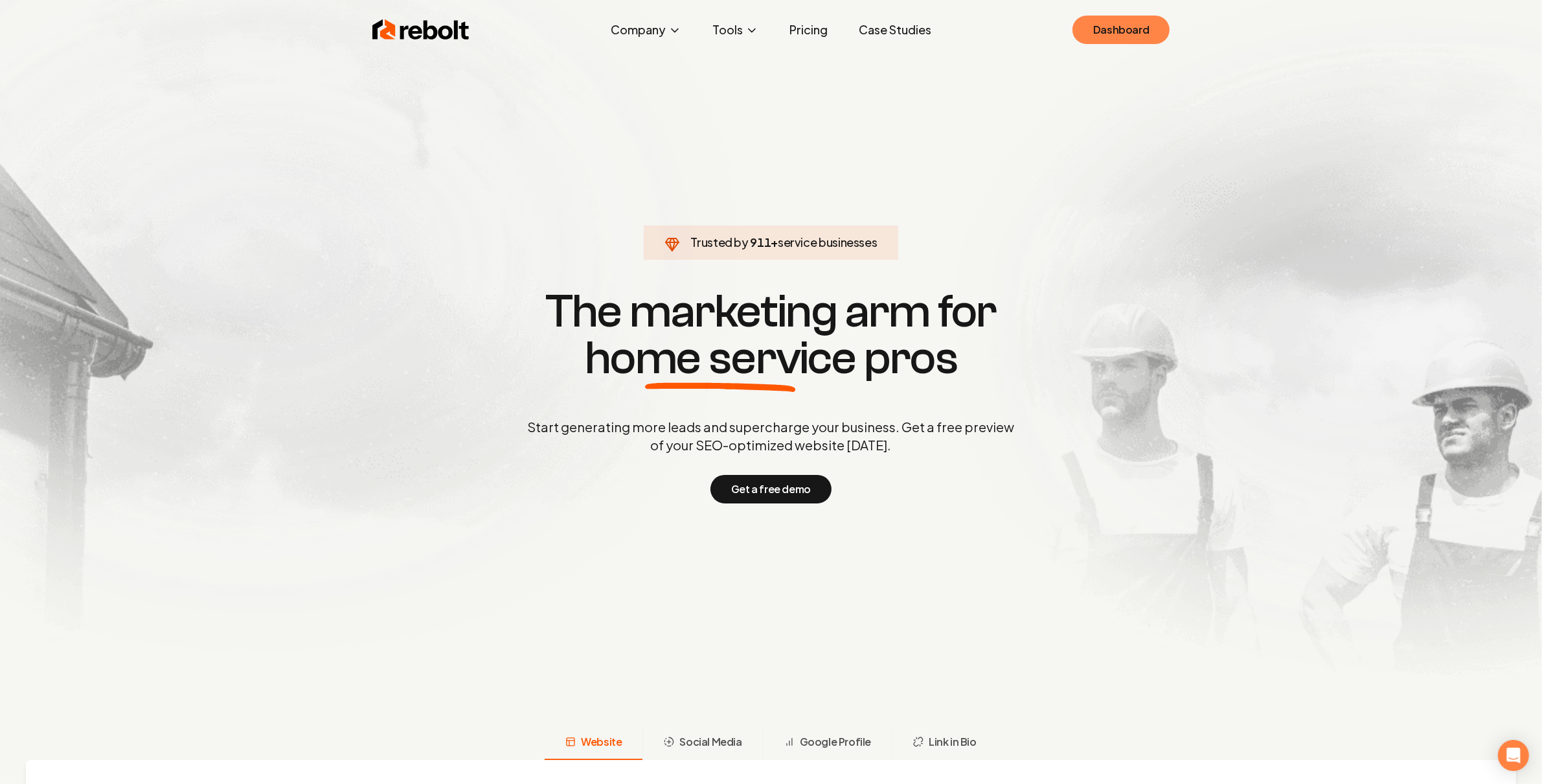
click at [1129, 33] on link "Dashboard" at bounding box center [1121, 29] width 97 height 29
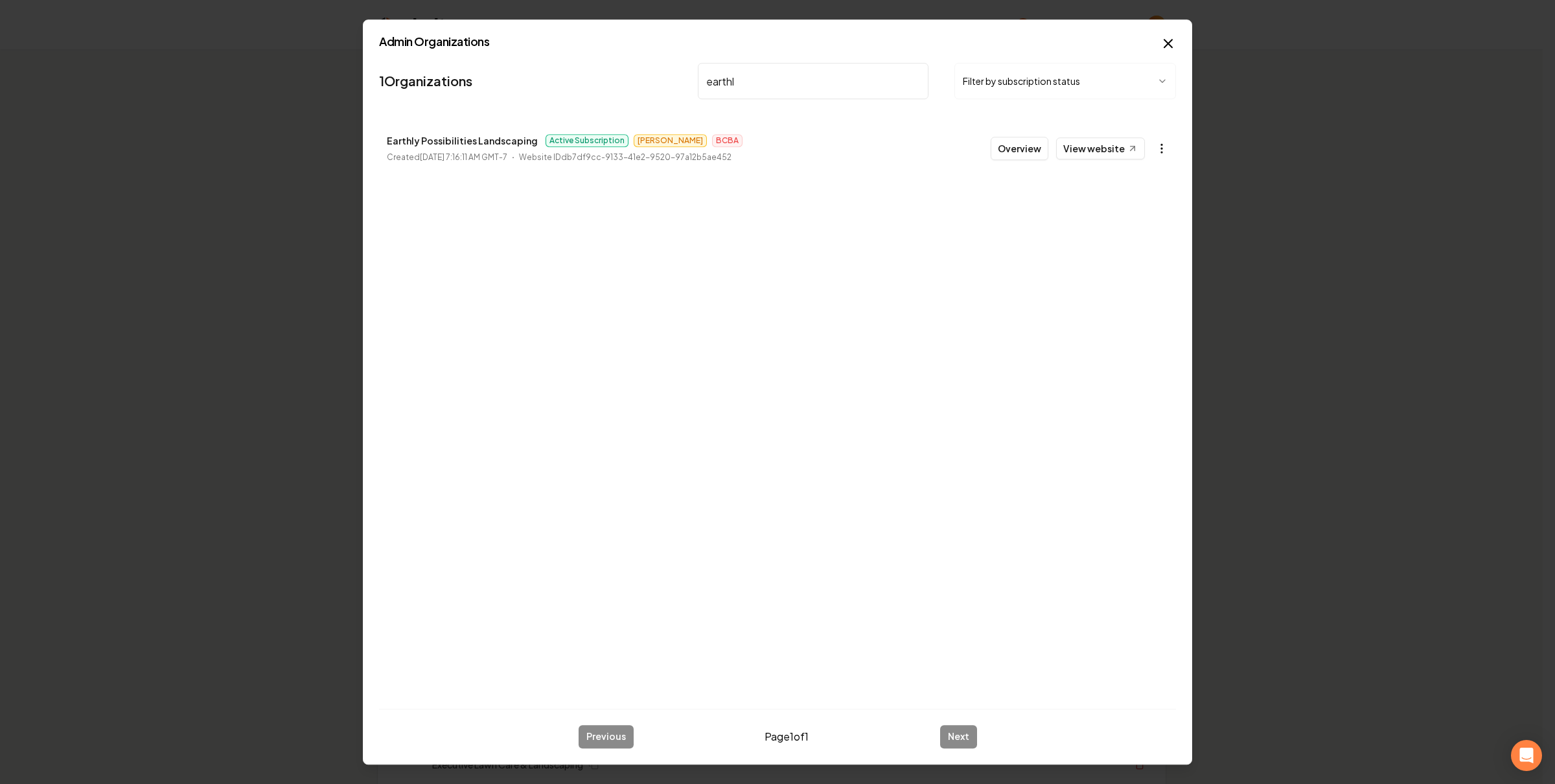
type input "earthl"
click at [1159, 143] on icon "button" at bounding box center [1161, 148] width 13 height 13
click at [1134, 267] on link "View in Stripe" at bounding box center [1129, 261] width 82 height 21
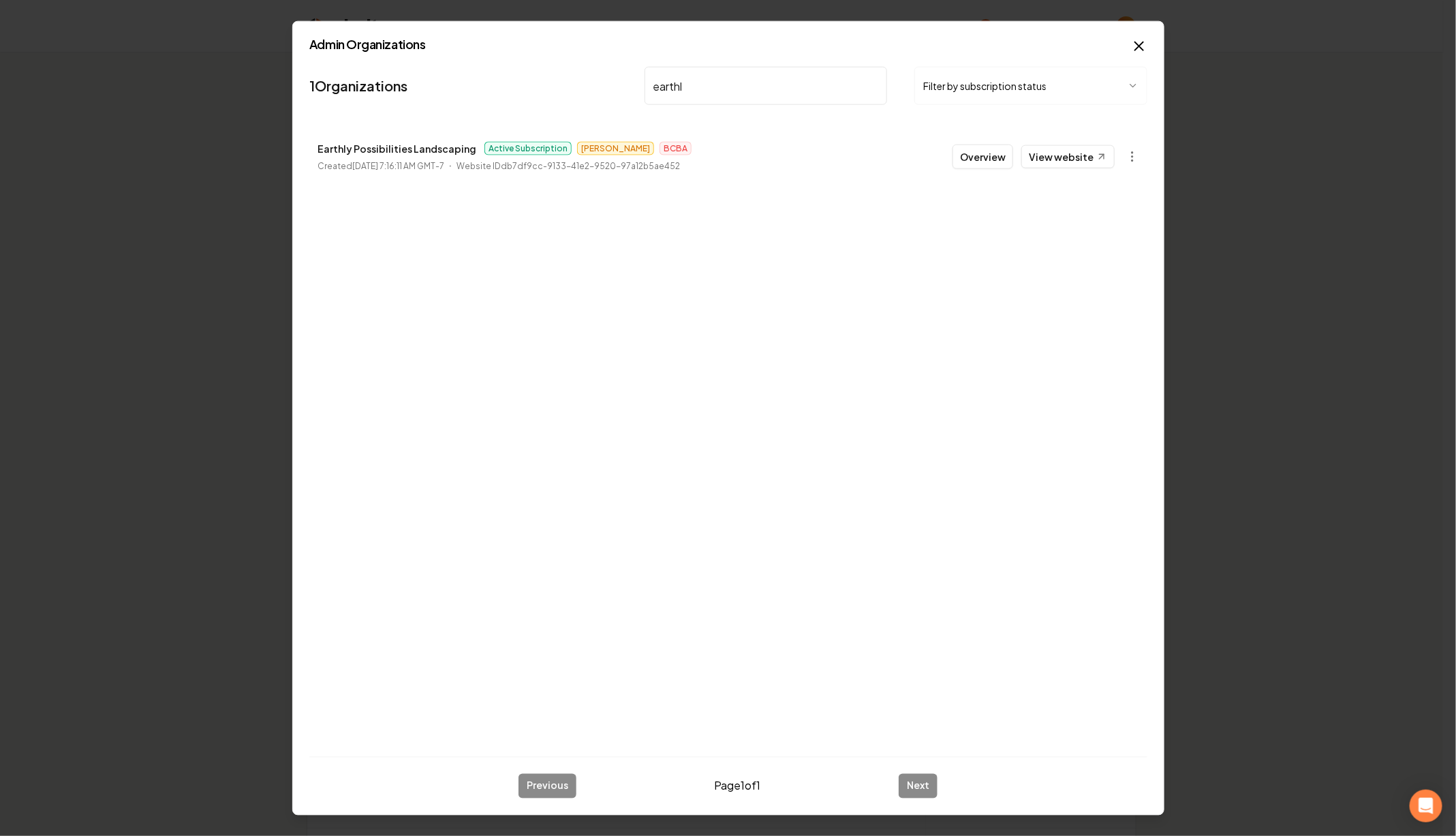
click at [770, 64] on nav "1 Organizations earthl Filter by subscription status" at bounding box center [728, 91] width 838 height 60
